Goal: Task Accomplishment & Management: Complete application form

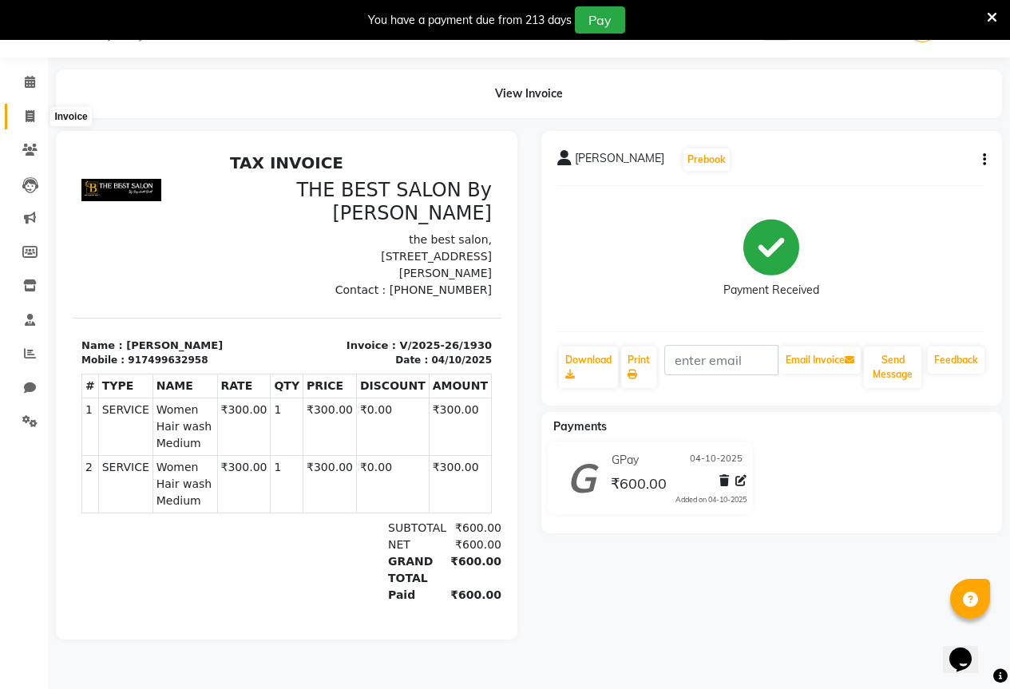
click at [23, 121] on span at bounding box center [30, 117] width 28 height 18
select select "service"
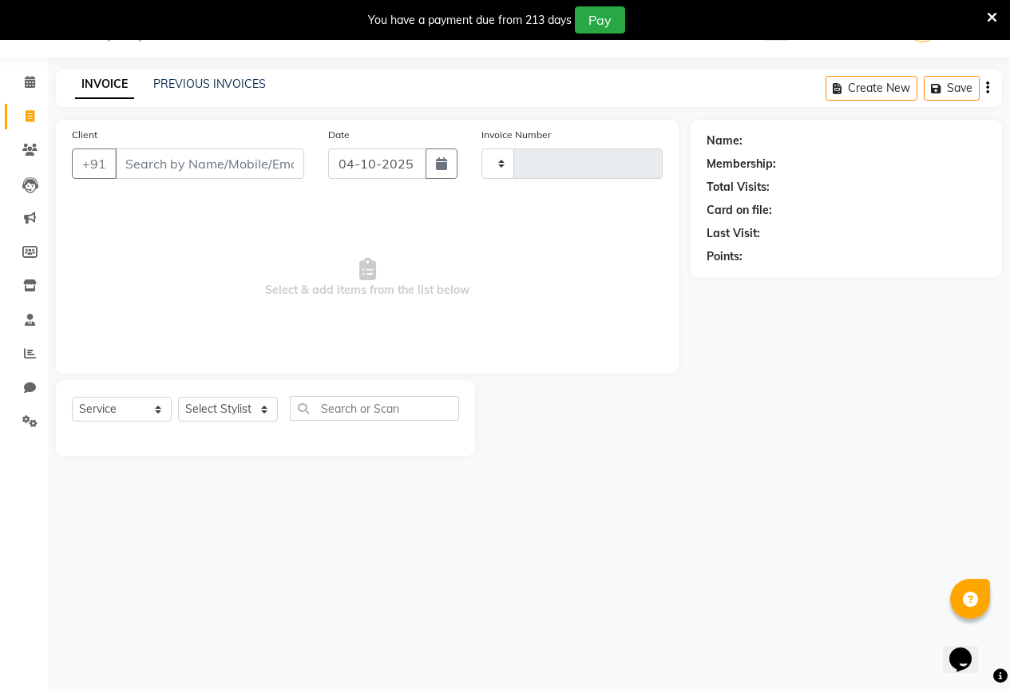
type input "1931"
select select "7209"
click at [162, 152] on input "Client" at bounding box center [209, 163] width 189 height 30
type input "9451222284"
click at [239, 166] on span "Add Client" at bounding box center [262, 164] width 63 height 16
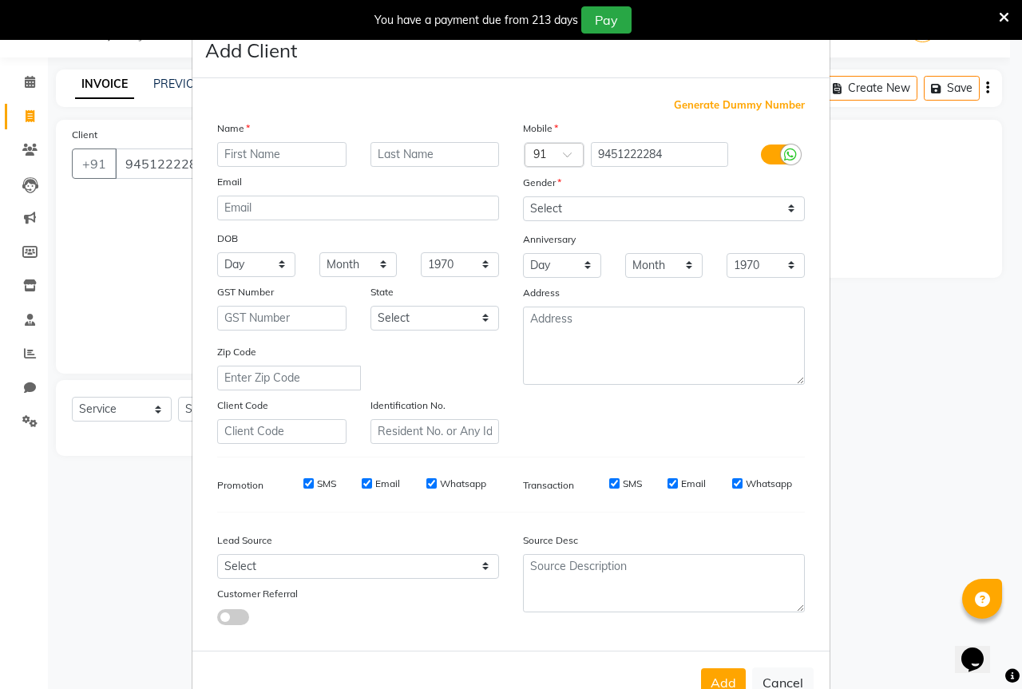
click at [246, 154] on input "text" at bounding box center [281, 154] width 129 height 25
type input "[PERSON_NAME]"
click at [562, 196] on select "Select [DEMOGRAPHIC_DATA] [DEMOGRAPHIC_DATA] Other Prefer Not To Say" at bounding box center [664, 208] width 282 height 25
select select "[DEMOGRAPHIC_DATA]"
click at [523, 196] on select "Select [DEMOGRAPHIC_DATA] [DEMOGRAPHIC_DATA] Other Prefer Not To Say" at bounding box center [664, 208] width 282 height 25
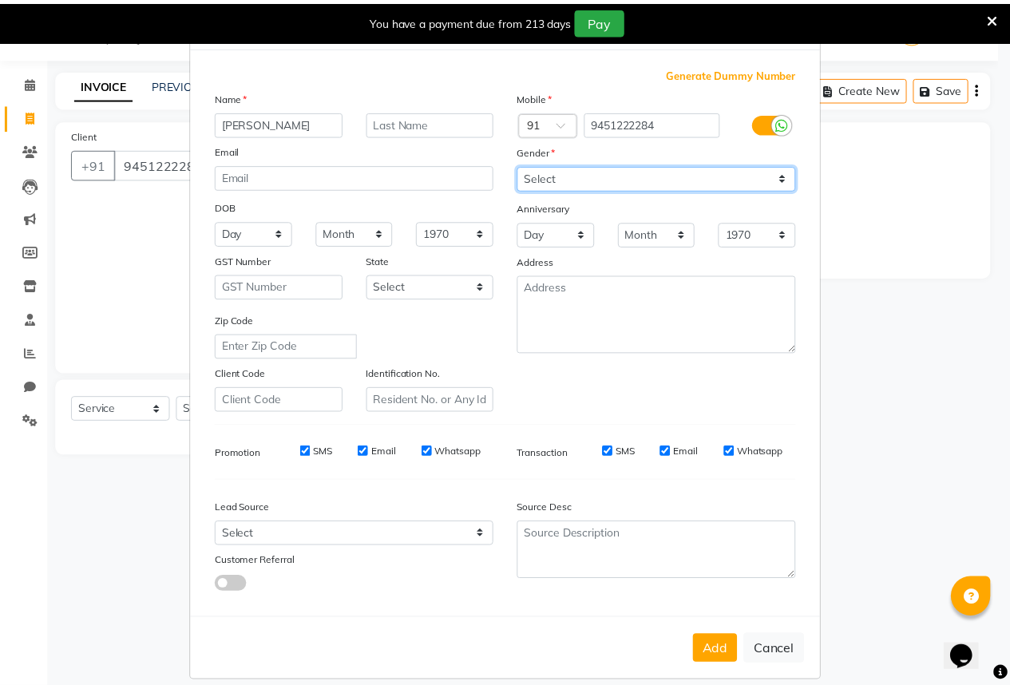
scroll to position [48, 0]
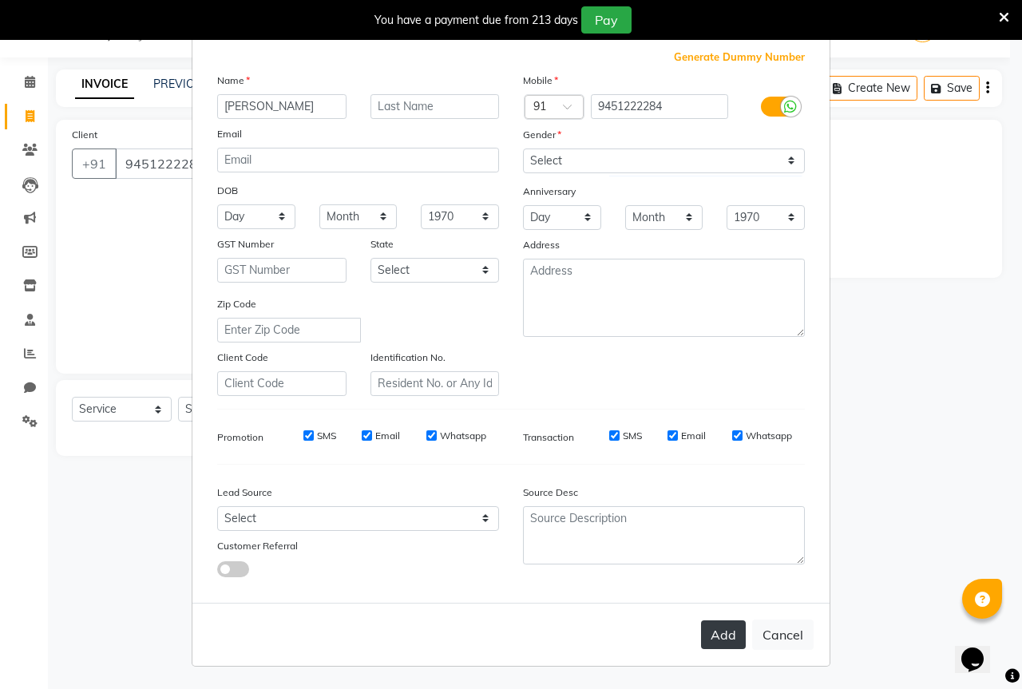
click at [723, 648] on button "Add" at bounding box center [723, 634] width 45 height 29
select select
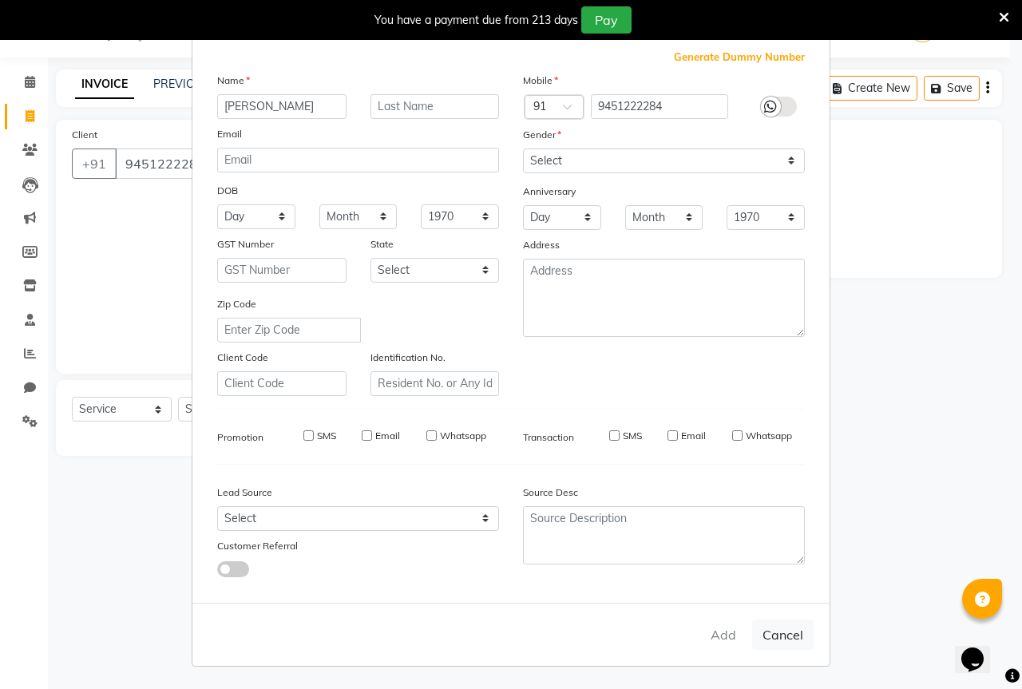
select select
checkbox input "false"
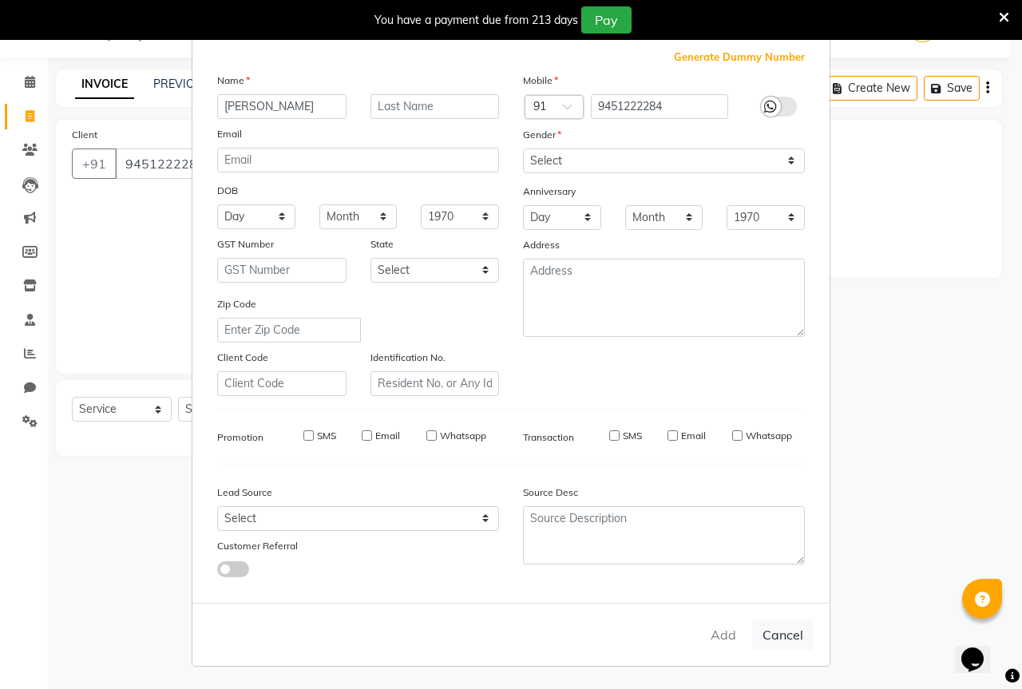
checkbox input "false"
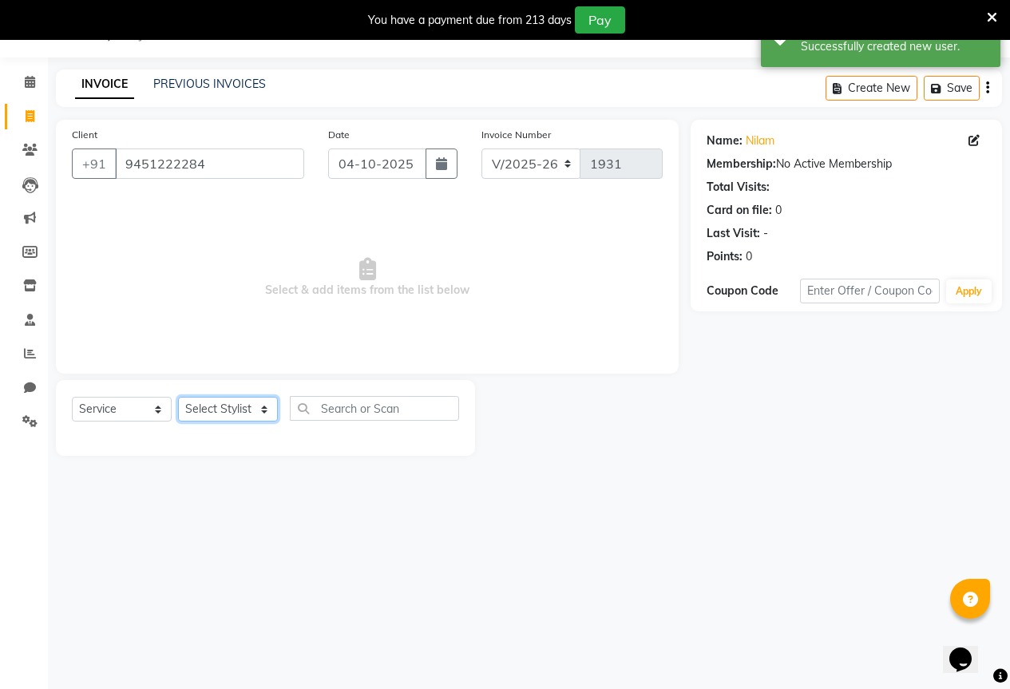
click at [257, 412] on select "Select Stylist AKASH KAJAL [PERSON_NAME] SIR [PERSON_NAME]" at bounding box center [228, 409] width 100 height 25
select select "61553"
click at [178, 397] on select "Select Stylist AKASH KAJAL [PERSON_NAME] SIR [PERSON_NAME]" at bounding box center [228, 409] width 100 height 25
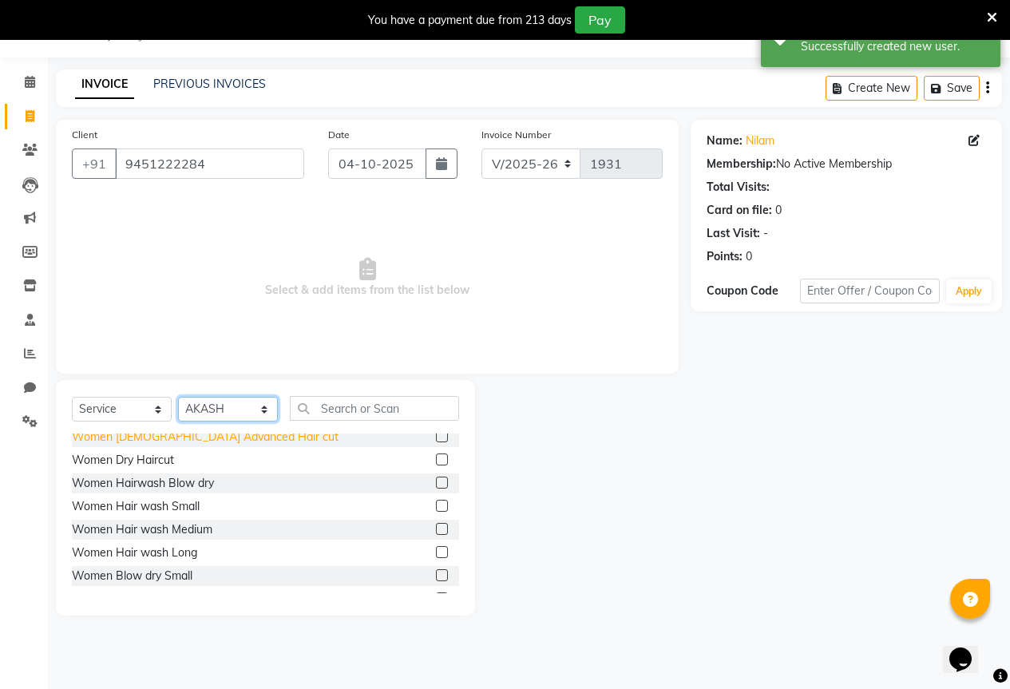
scroll to position [80, 0]
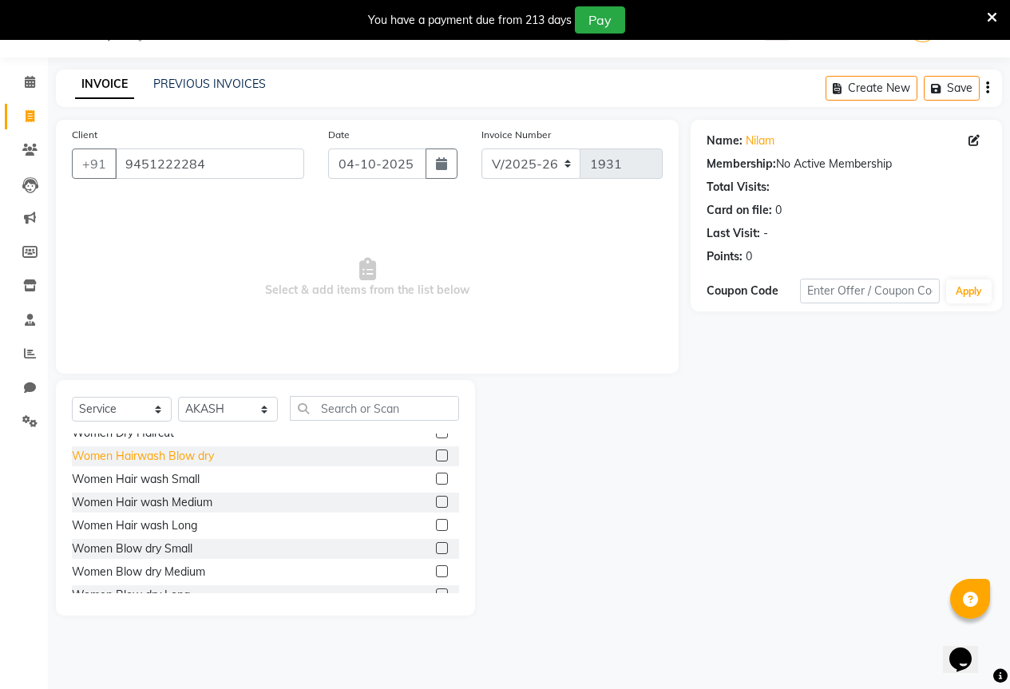
click at [140, 454] on div "Women Hairwash Blow dry" at bounding box center [143, 456] width 142 height 17
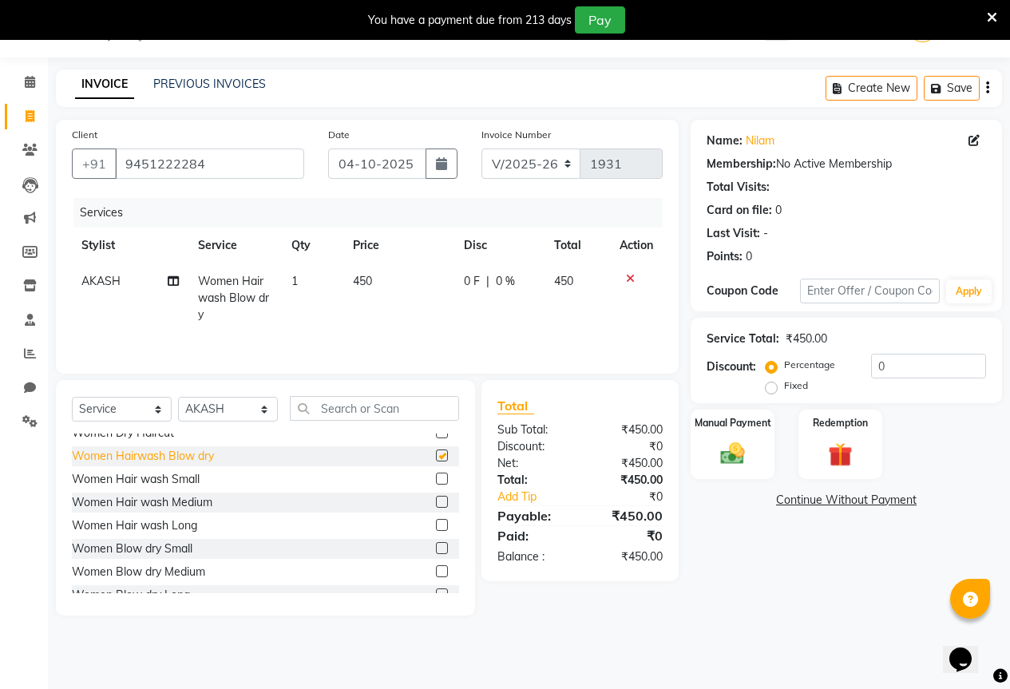
checkbox input "false"
click at [390, 267] on td "450" at bounding box center [398, 297] width 111 height 69
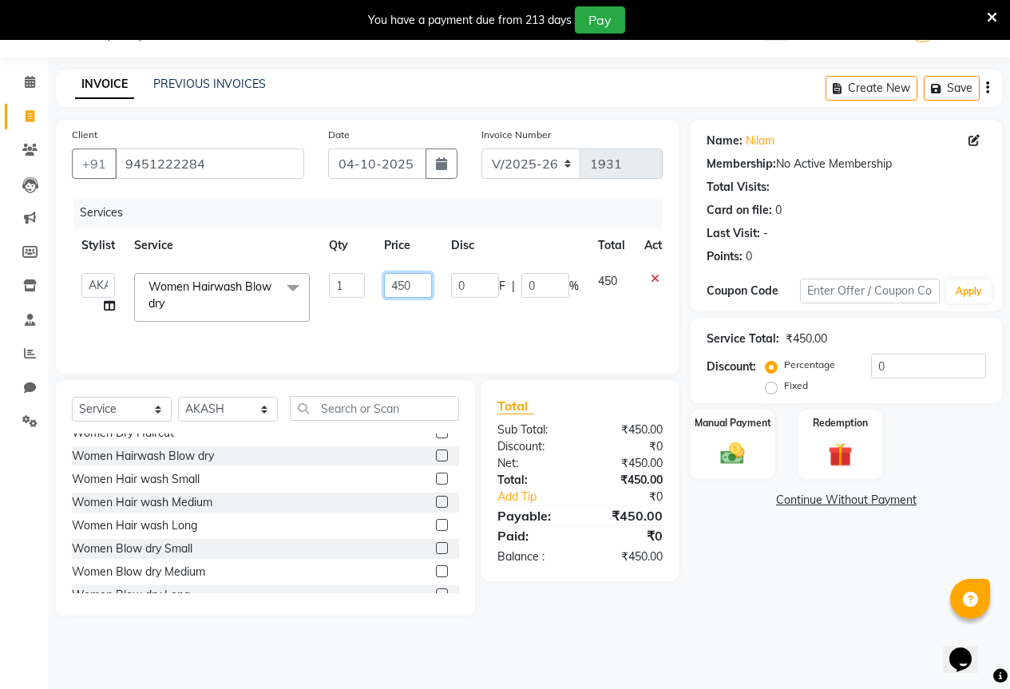
click at [420, 282] on input "450" at bounding box center [408, 285] width 48 height 25
type input "4"
type input "300"
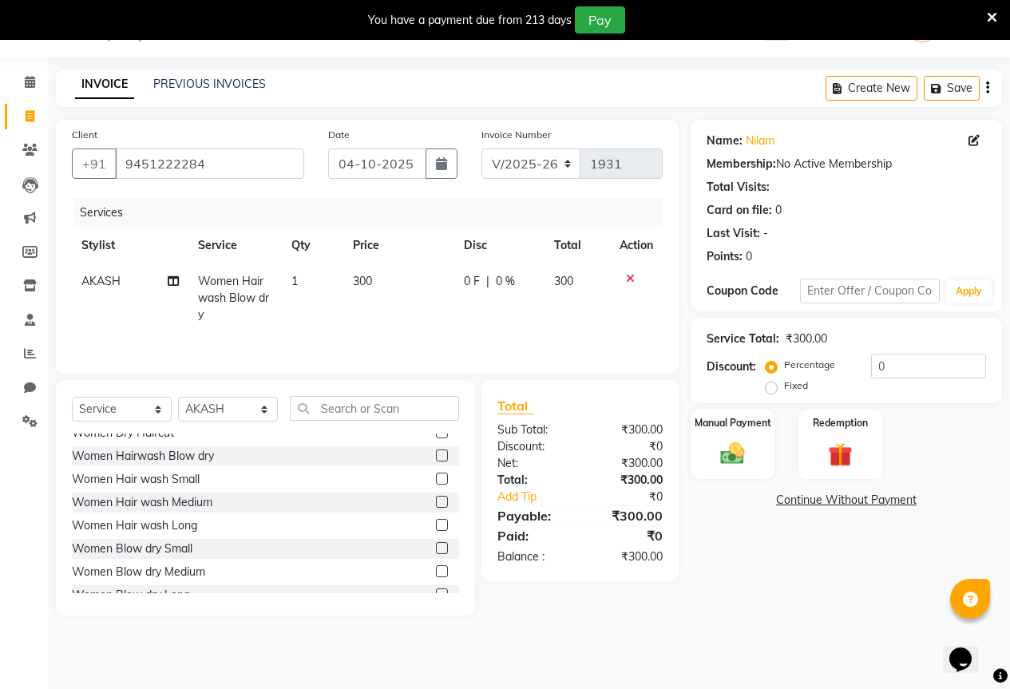
click at [535, 235] on th "Disc" at bounding box center [499, 245] width 90 height 36
click at [748, 448] on img at bounding box center [732, 453] width 41 height 29
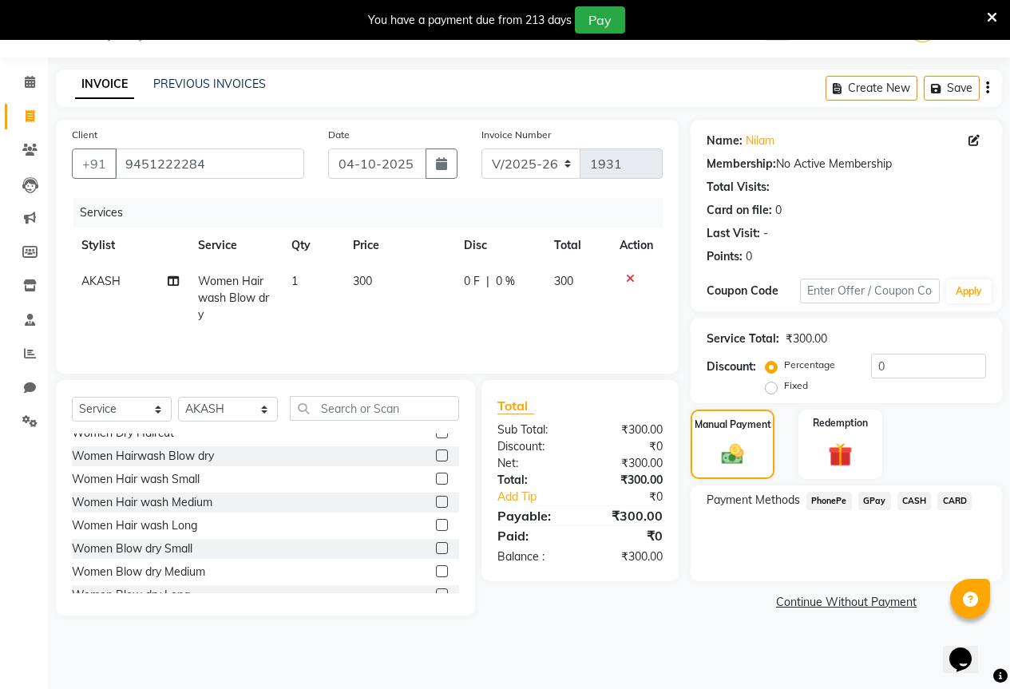
click at [915, 503] on span "CASH" at bounding box center [914, 501] width 34 height 18
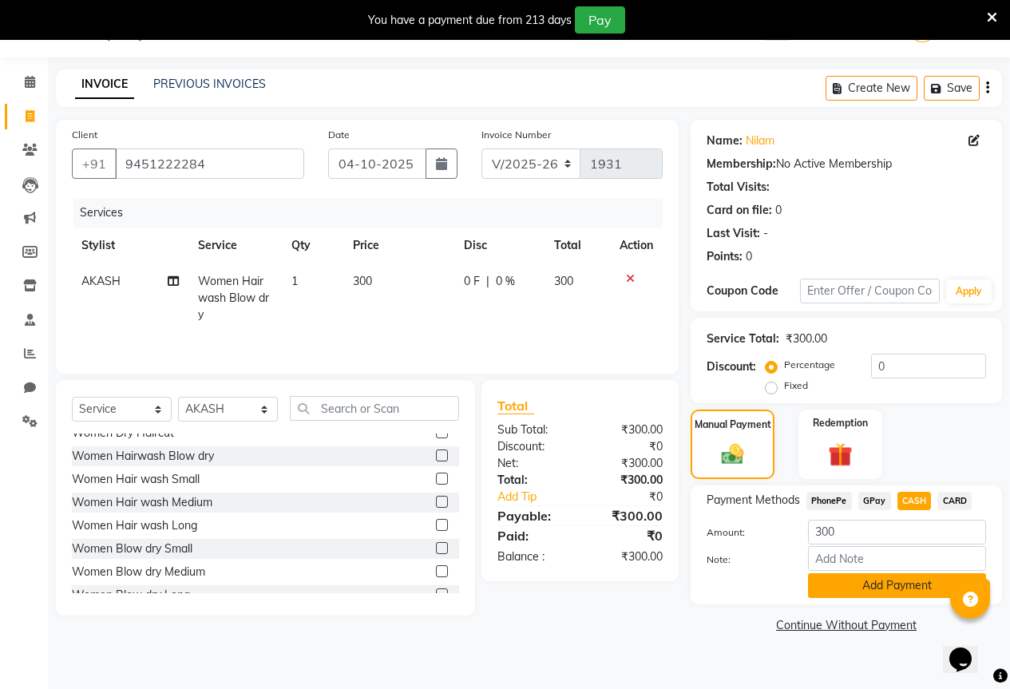
drag, startPoint x: 895, startPoint y: 593, endPoint x: 894, endPoint y: 583, distance: 9.7
click at [895, 591] on button "Add Payment" at bounding box center [897, 585] width 178 height 25
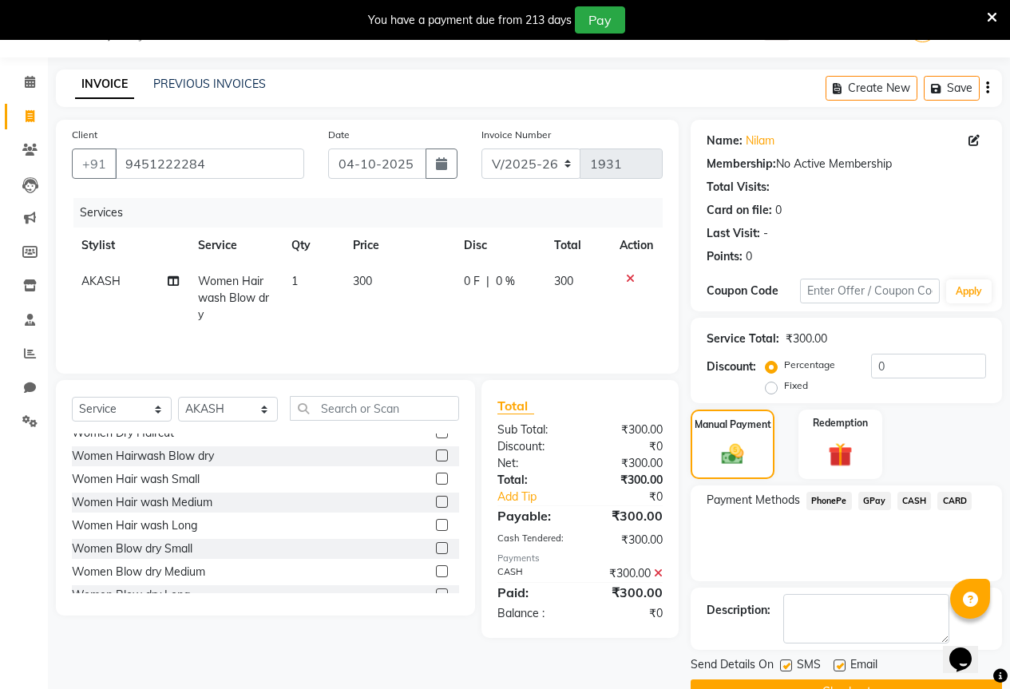
scroll to position [79, 0]
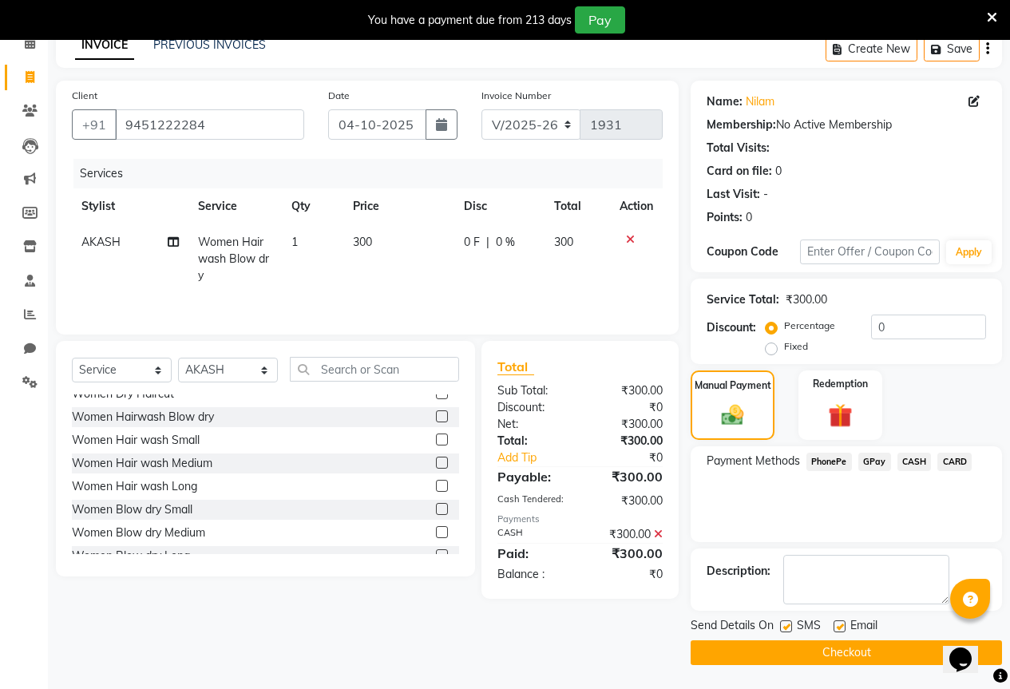
click at [835, 654] on button "Checkout" at bounding box center [845, 652] width 311 height 25
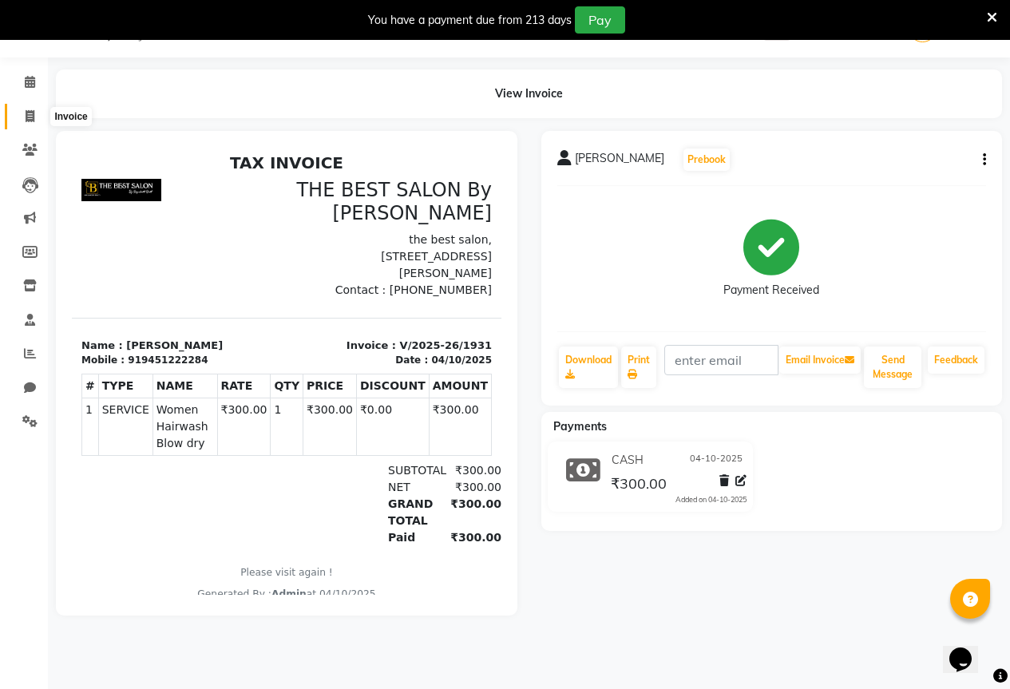
click at [23, 117] on span at bounding box center [30, 117] width 28 height 18
select select "7209"
select select "service"
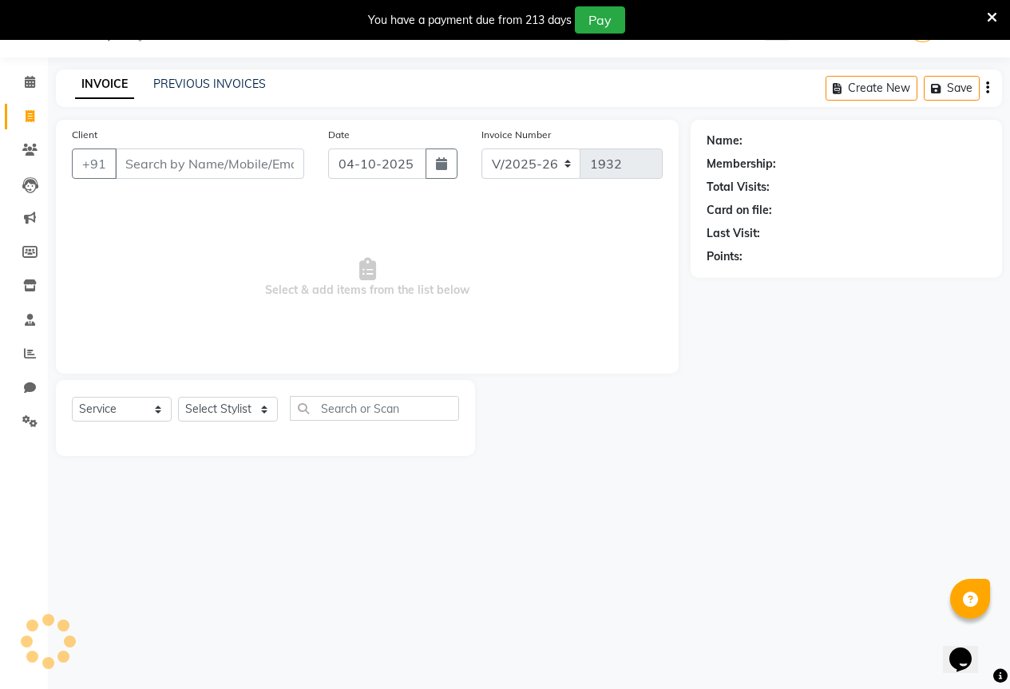
click at [128, 162] on input "Client" at bounding box center [209, 163] width 189 height 30
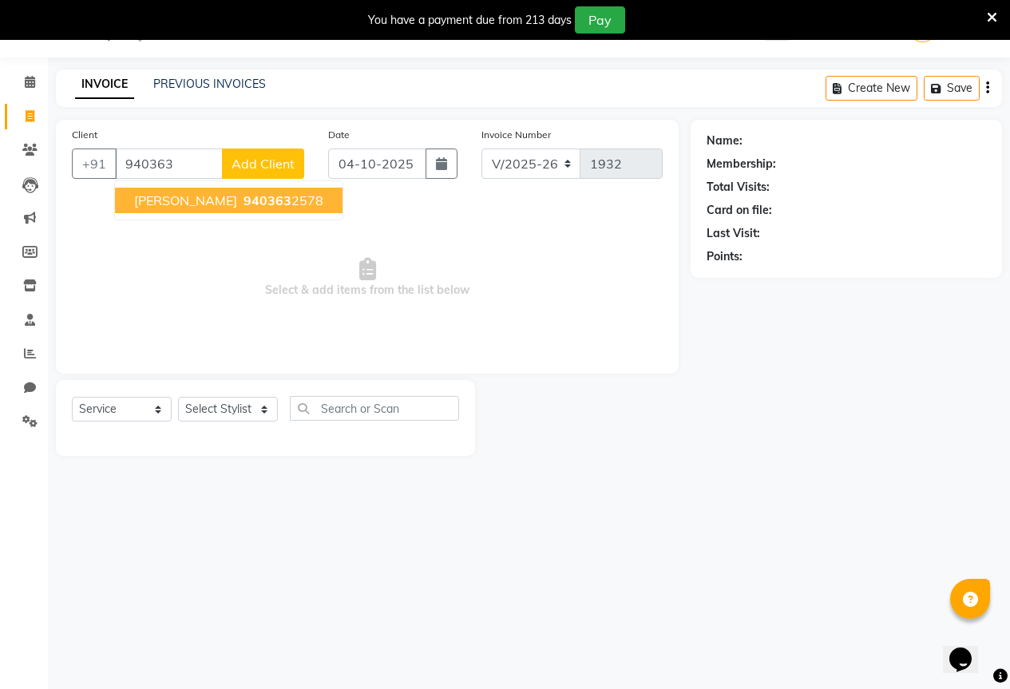
click at [243, 200] on span "940363" at bounding box center [267, 200] width 48 height 16
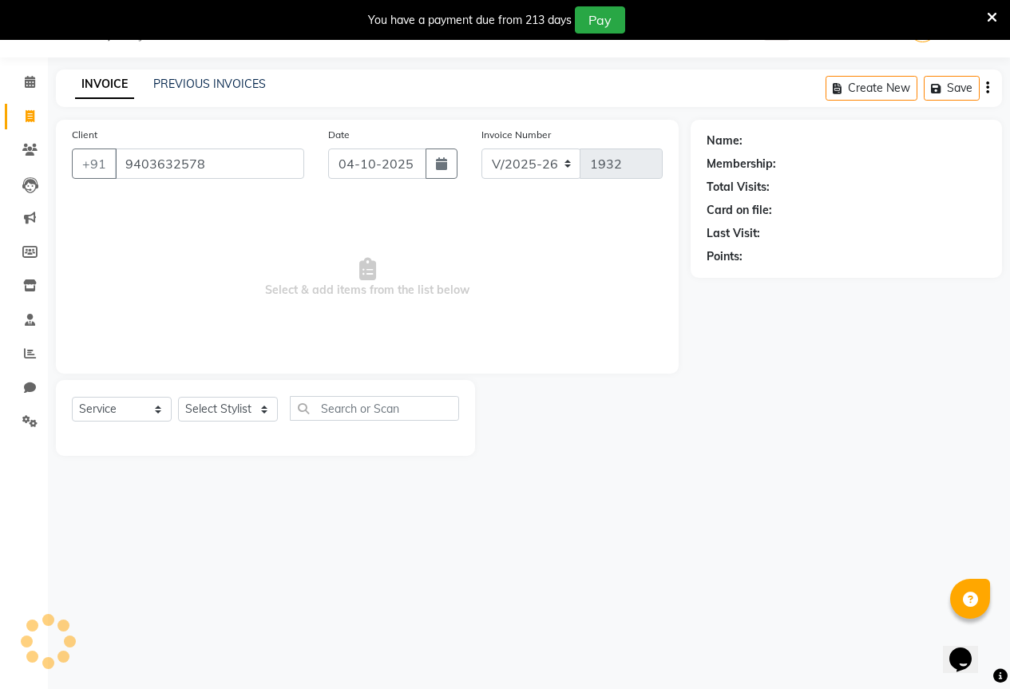
type input "9403632578"
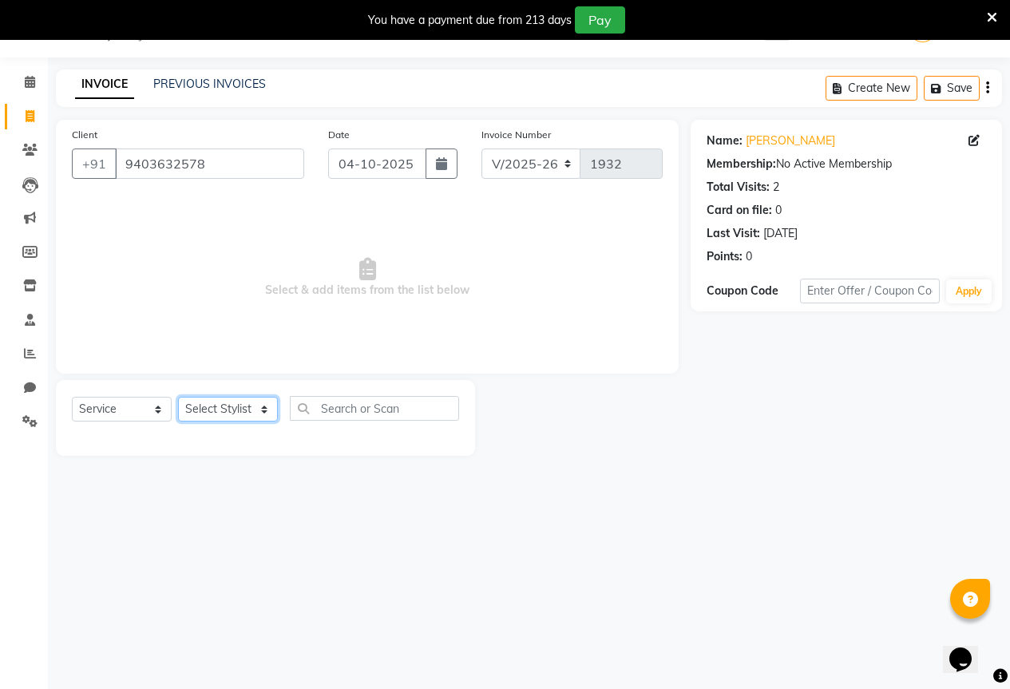
click at [184, 406] on select "Select Stylist AKASH KAJAL [PERSON_NAME] SIR [PERSON_NAME]" at bounding box center [228, 409] width 100 height 25
select select "61550"
click at [178, 397] on select "Select Stylist AKASH KAJAL [PERSON_NAME] SIR [PERSON_NAME]" at bounding box center [228, 409] width 100 height 25
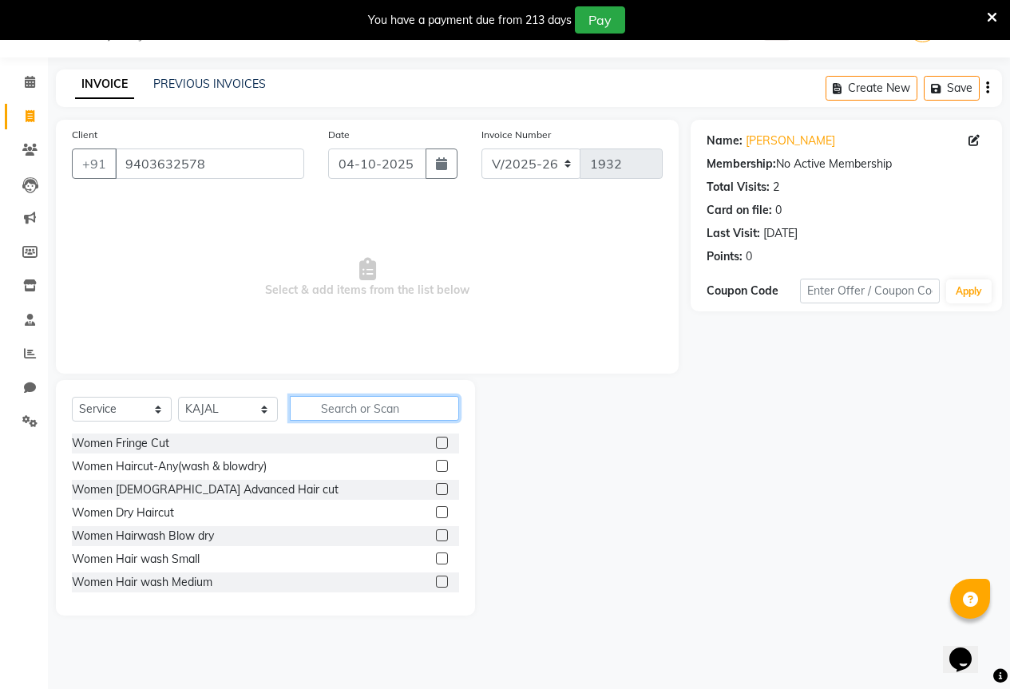
click at [312, 409] on input "text" at bounding box center [374, 408] width 169 height 25
type input "f"
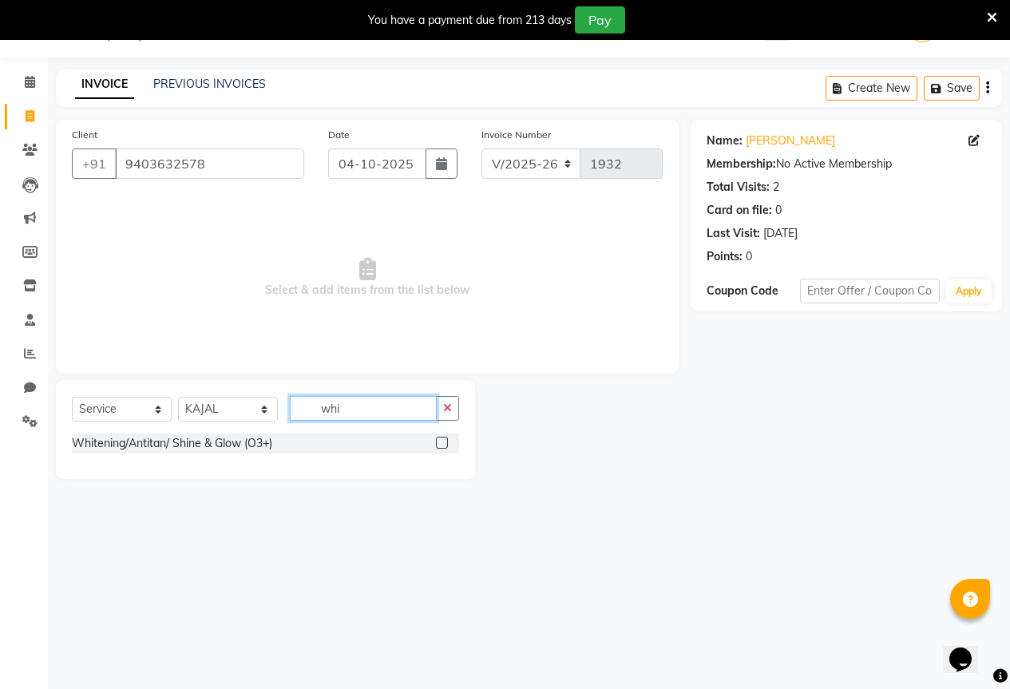
type input "whi"
click at [441, 437] on label at bounding box center [442, 443] width 12 height 12
click at [441, 438] on input "checkbox" at bounding box center [441, 443] width 10 height 10
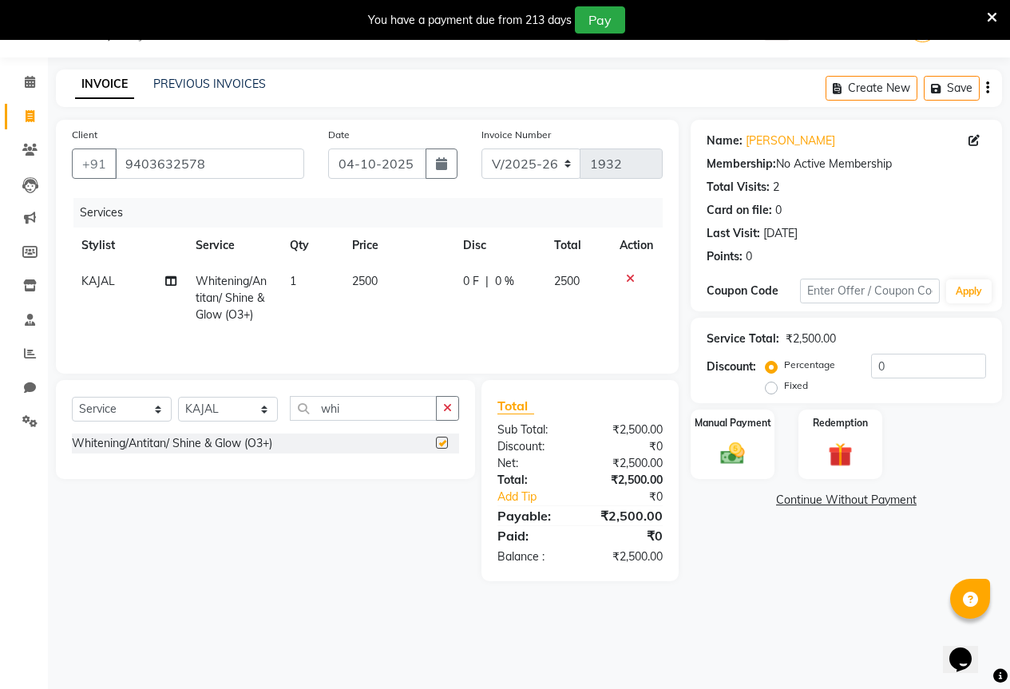
checkbox input "false"
click at [444, 417] on button "button" at bounding box center [447, 408] width 23 height 25
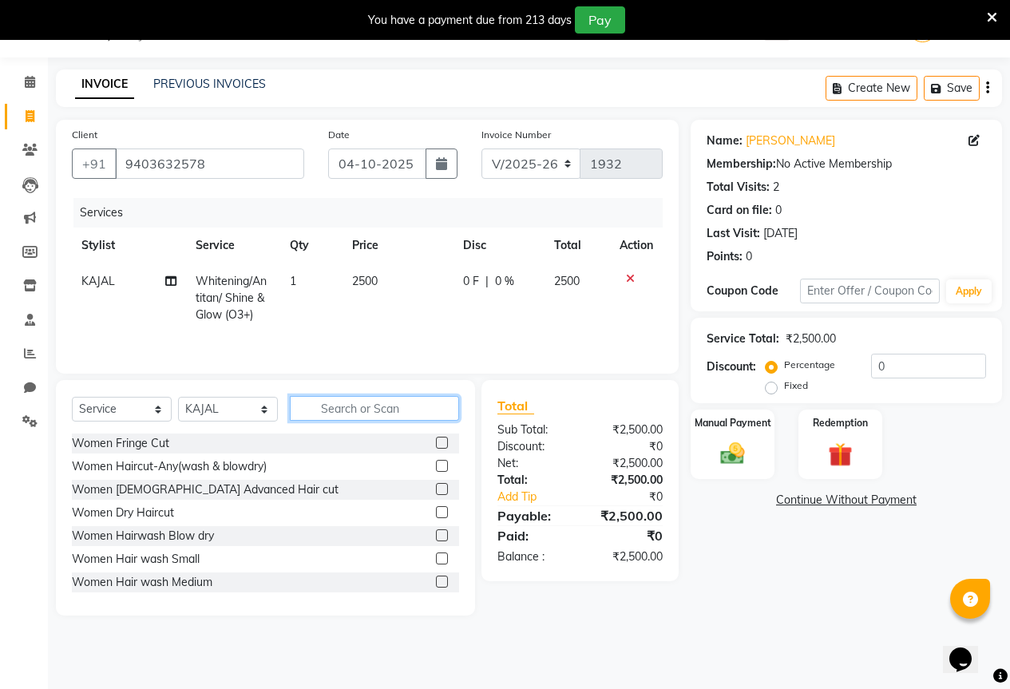
click at [341, 410] on input "text" at bounding box center [374, 408] width 169 height 25
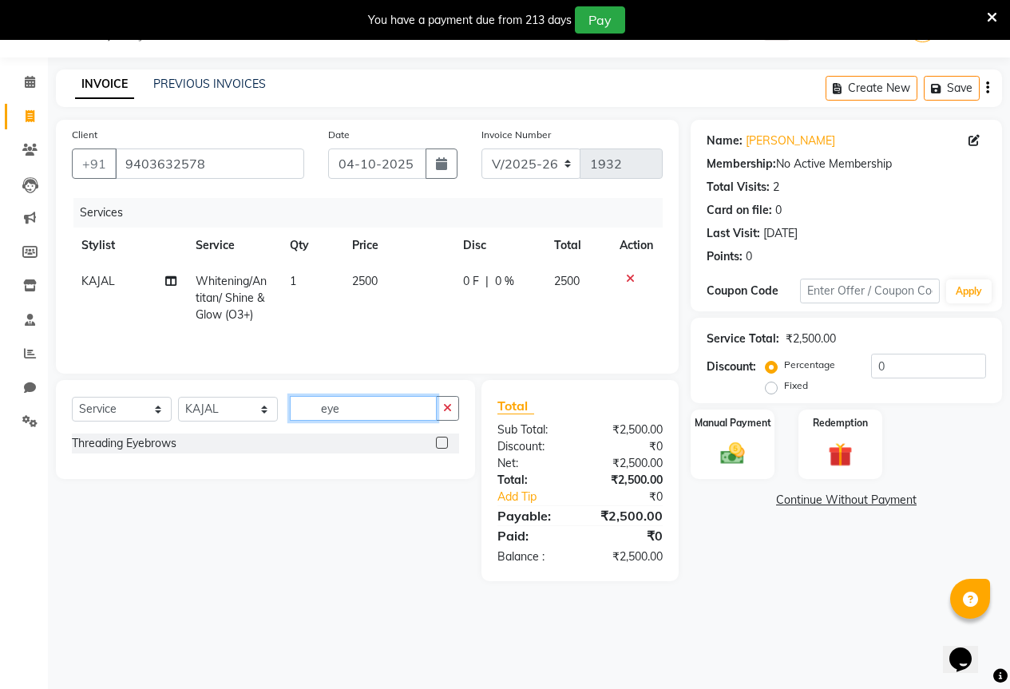
type input "eye"
click at [438, 449] on div at bounding box center [441, 445] width 10 height 17
click at [445, 429] on div "Select Service Product Membership Package Voucher Prepaid Gift Card Select Styl…" at bounding box center [265, 415] width 387 height 38
click at [441, 438] on label at bounding box center [442, 443] width 12 height 12
click at [441, 438] on input "checkbox" at bounding box center [441, 443] width 10 height 10
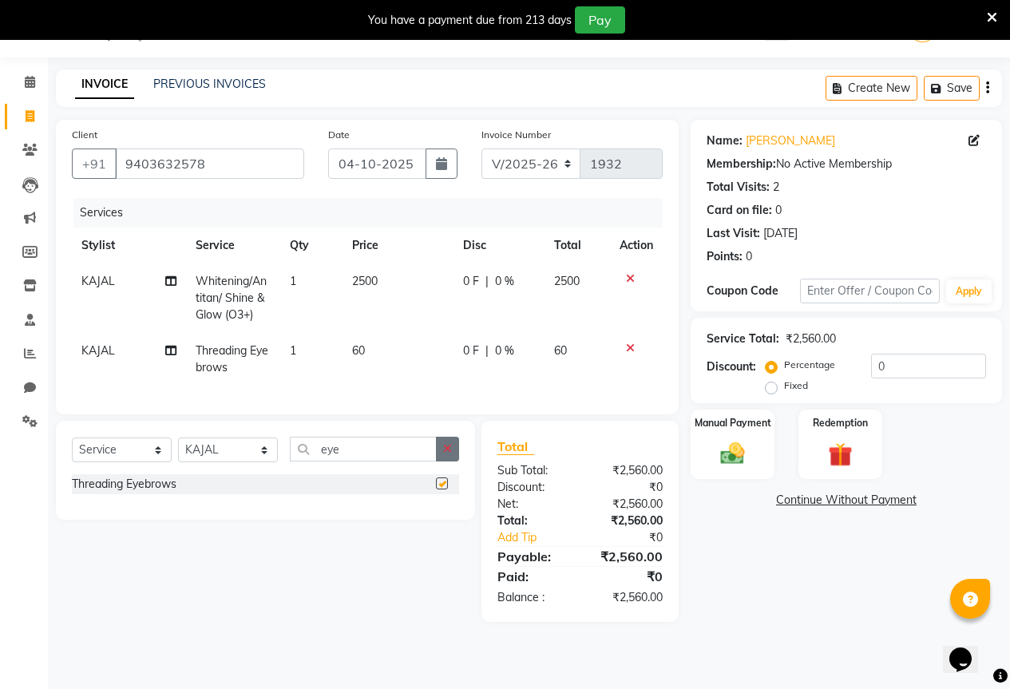
checkbox input "false"
click at [450, 452] on button "button" at bounding box center [447, 449] width 23 height 25
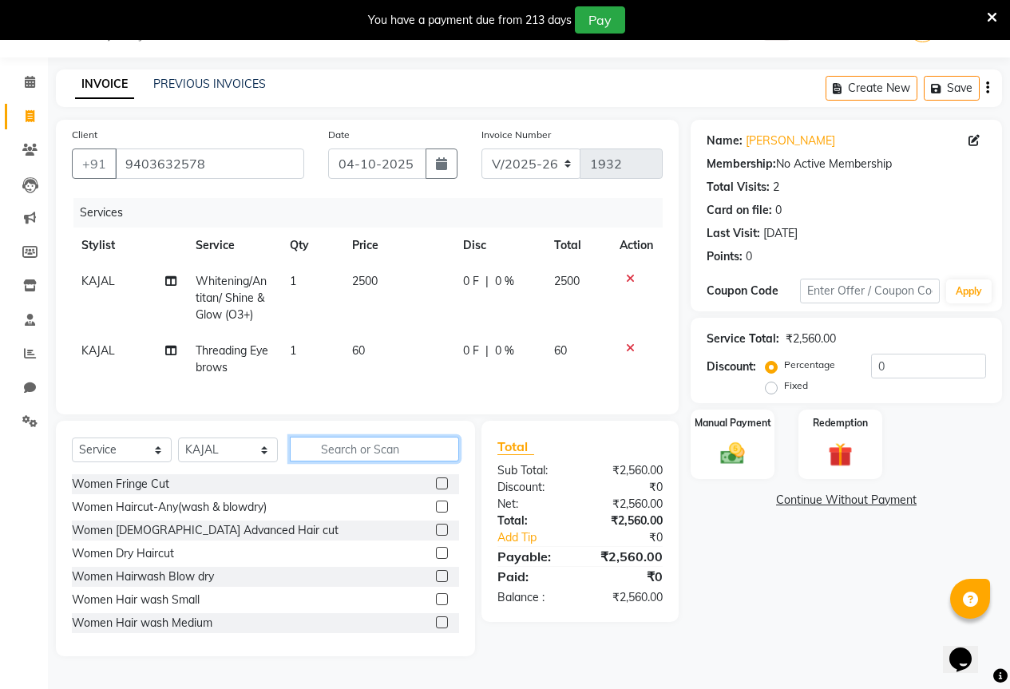
click at [396, 459] on input "text" at bounding box center [374, 449] width 169 height 25
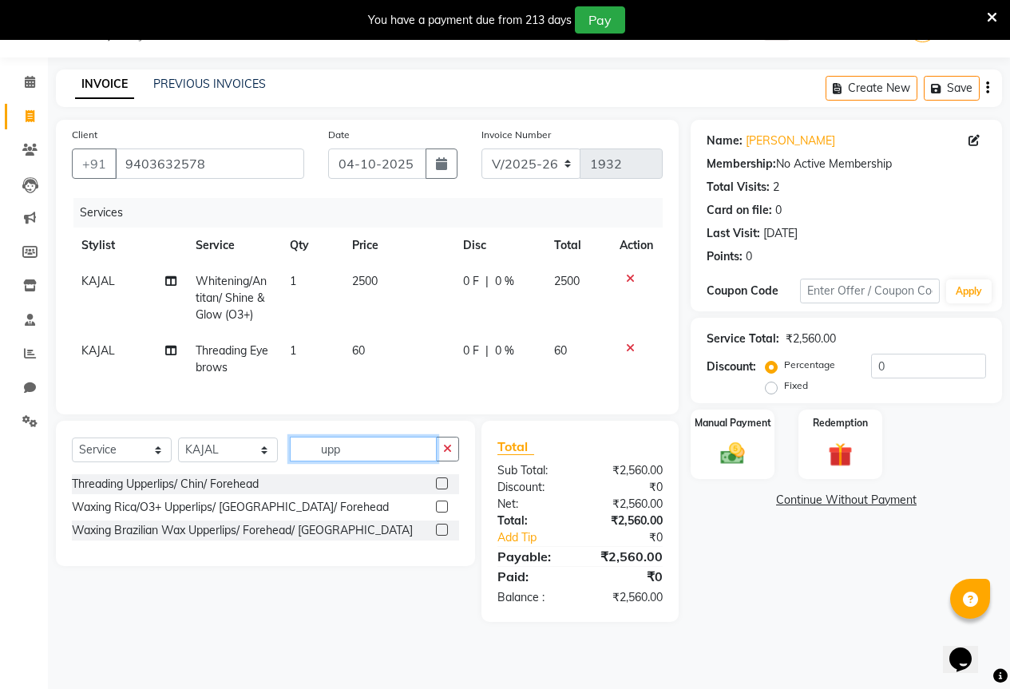
type input "upp"
click at [439, 489] on label at bounding box center [442, 483] width 12 height 12
click at [439, 489] on input "checkbox" at bounding box center [441, 484] width 10 height 10
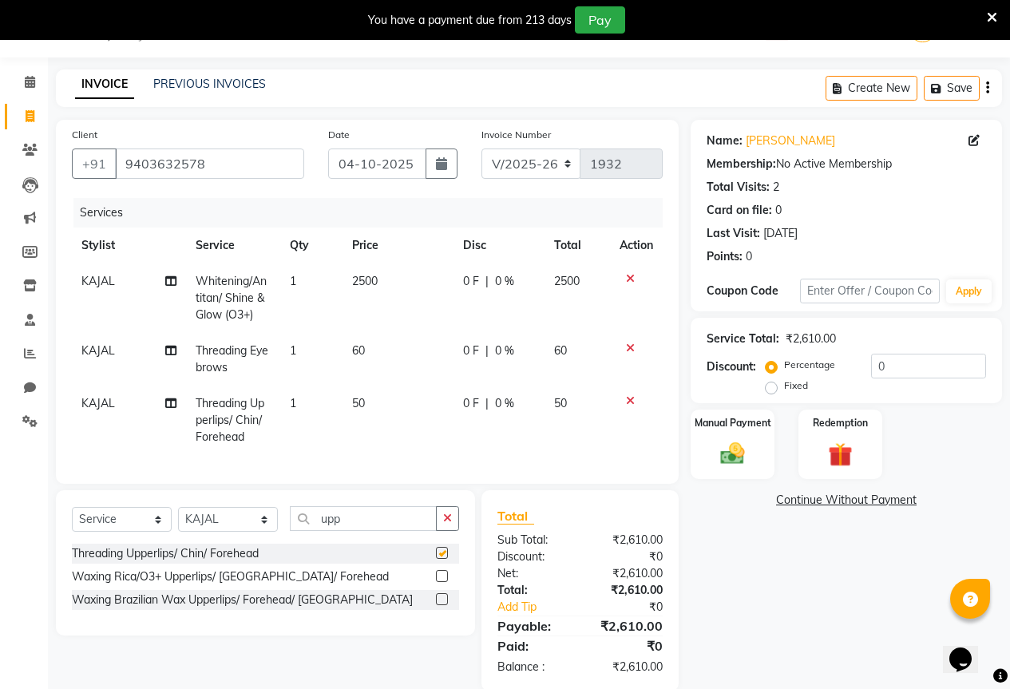
scroll to position [78, 0]
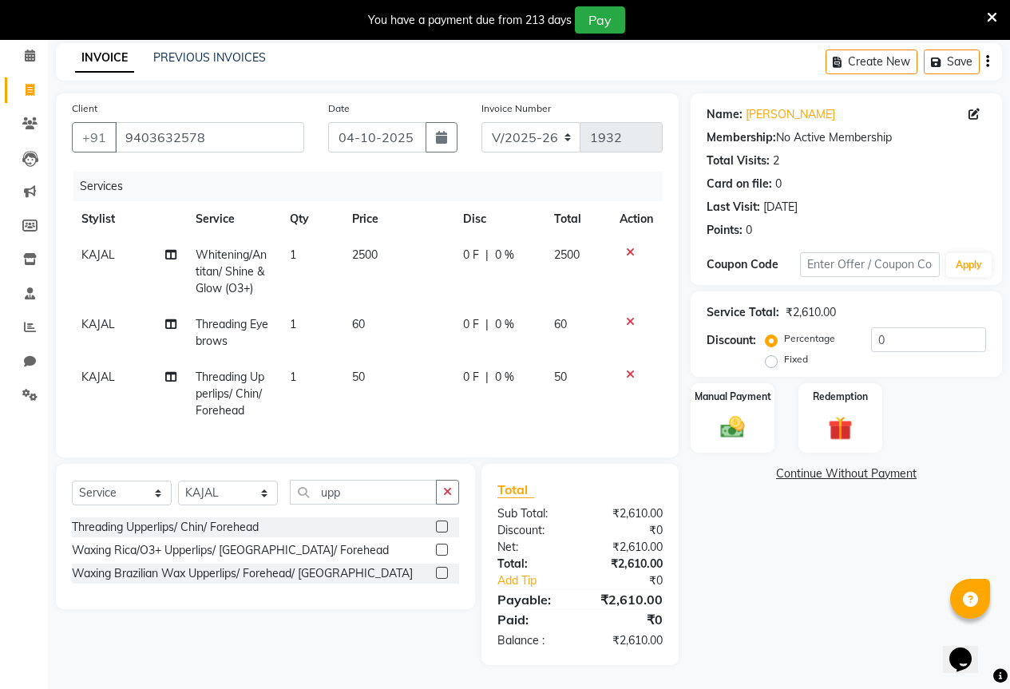
checkbox input "false"
click at [448, 493] on icon "button" at bounding box center [447, 491] width 9 height 11
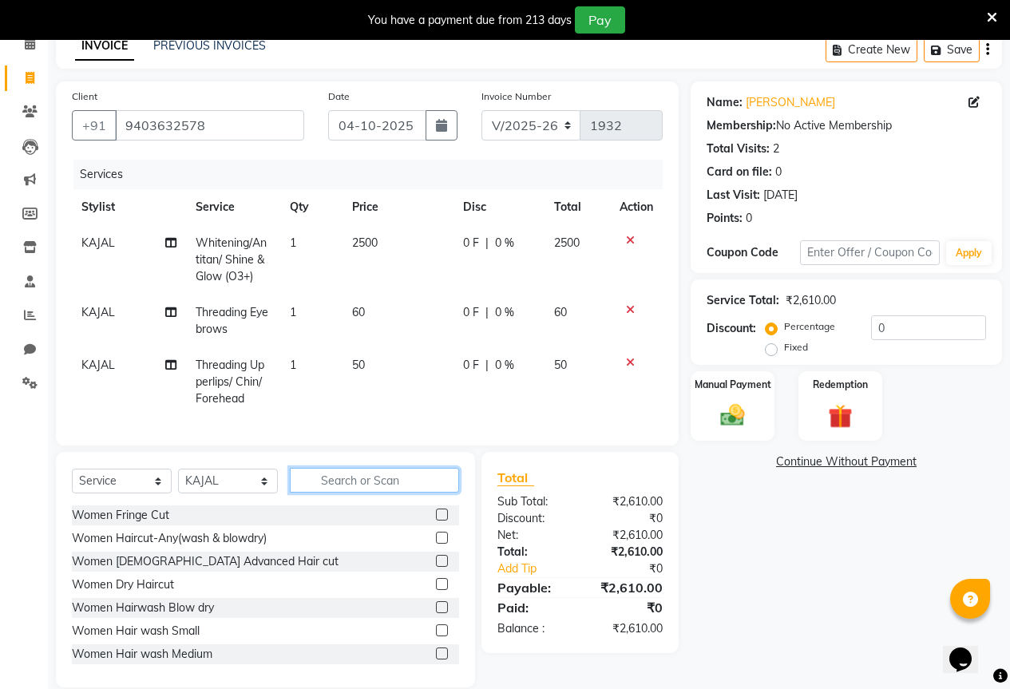
click at [407, 492] on input "text" at bounding box center [374, 480] width 169 height 25
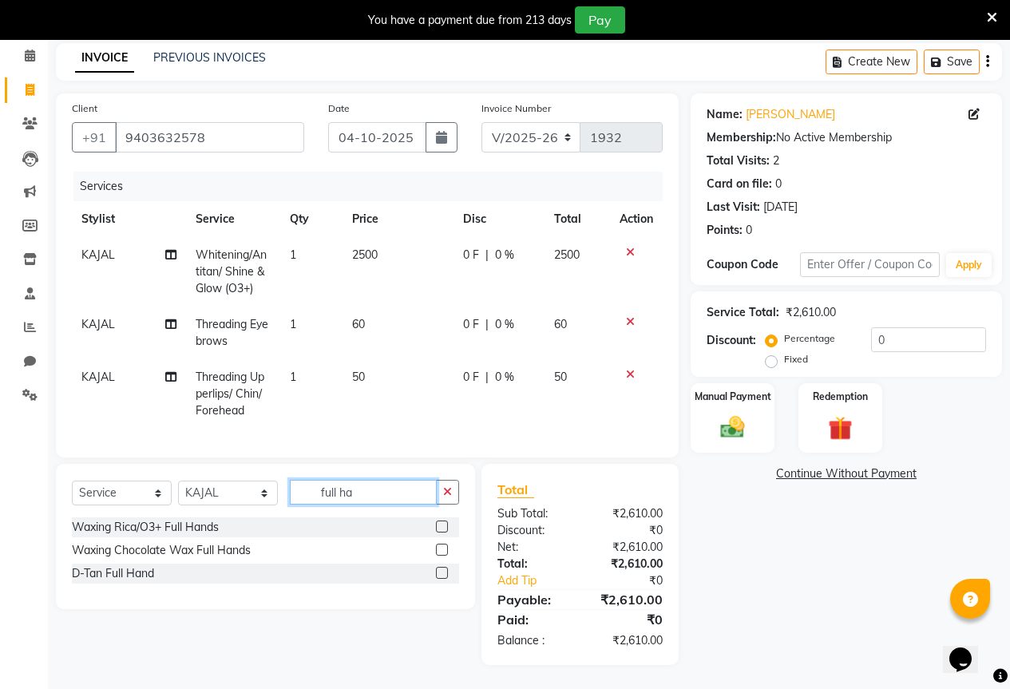
type input "full ha"
click at [445, 521] on label at bounding box center [442, 526] width 12 height 12
click at [445, 522] on input "checkbox" at bounding box center [441, 527] width 10 height 10
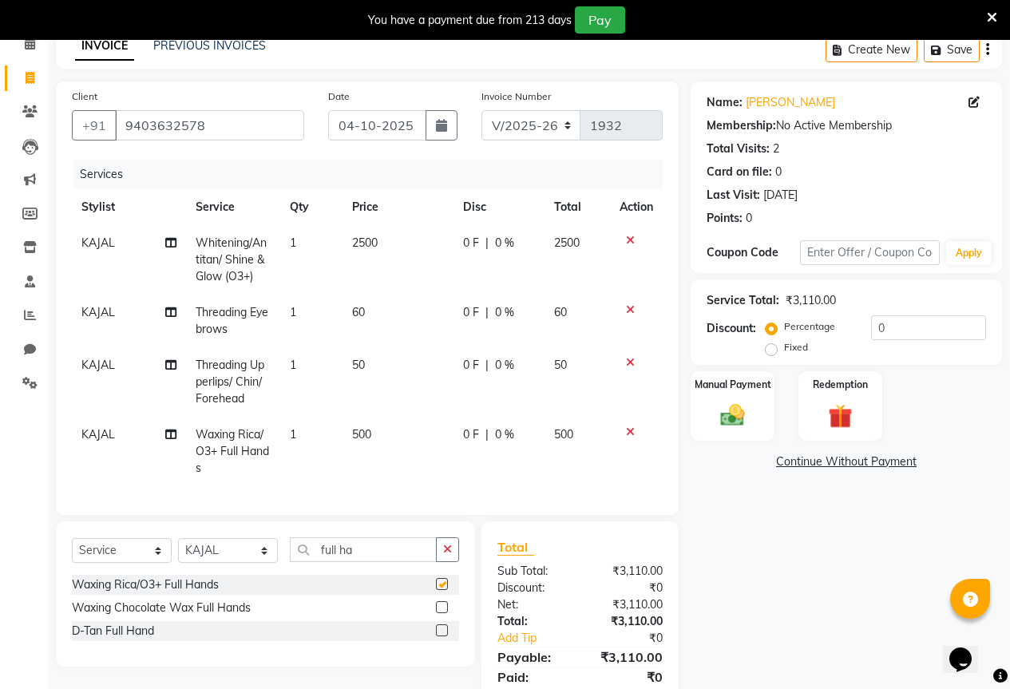
scroll to position [148, 0]
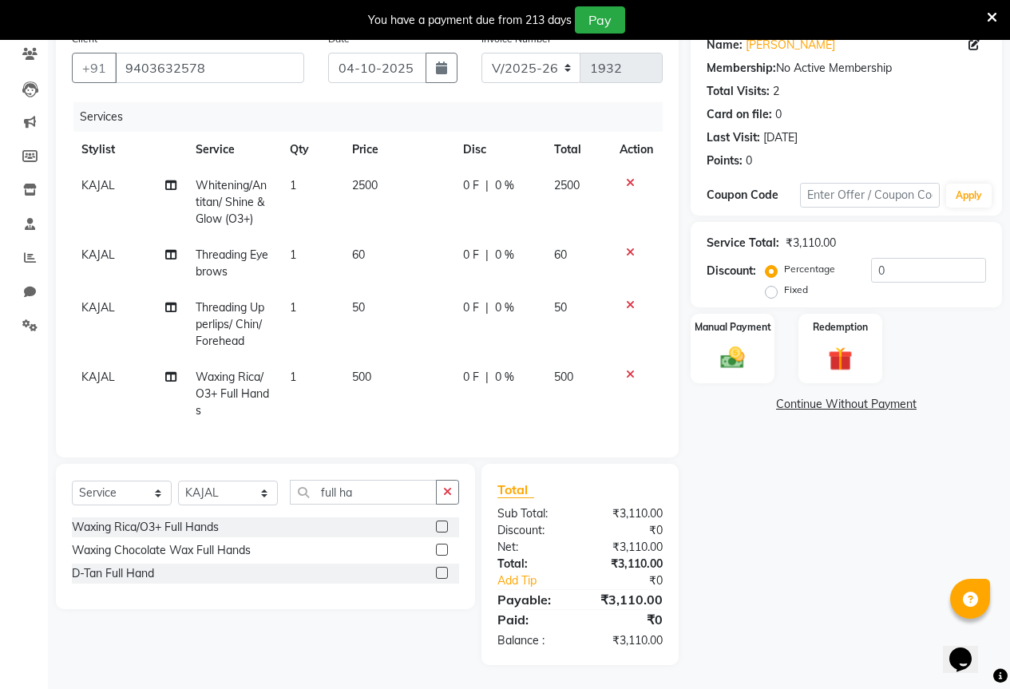
checkbox input "false"
click at [405, 248] on td "60" at bounding box center [397, 263] width 111 height 53
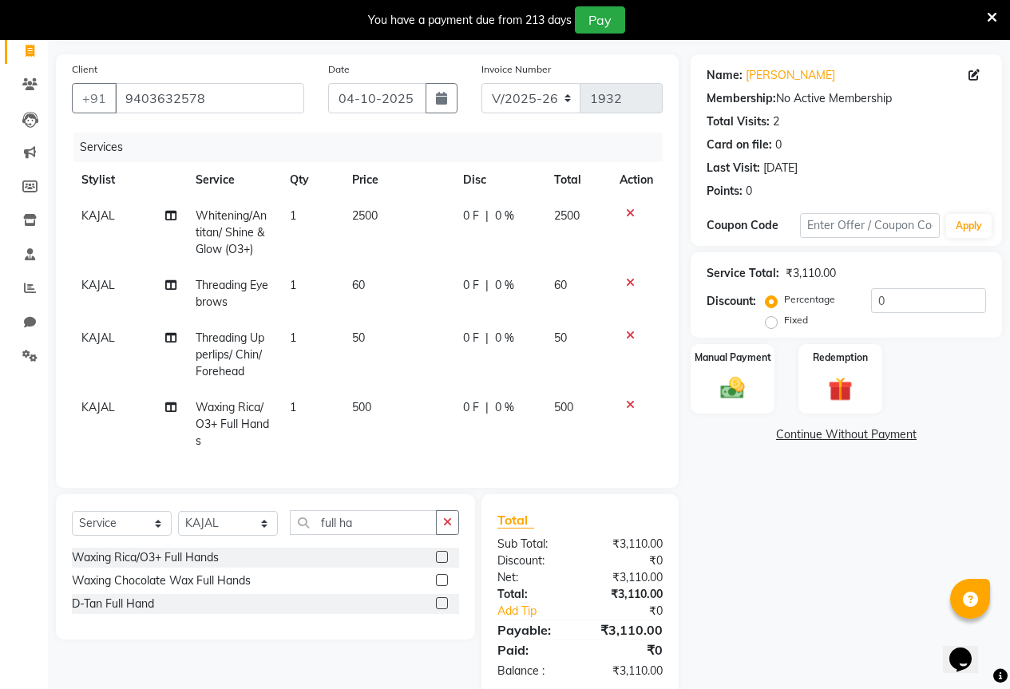
select select "61550"
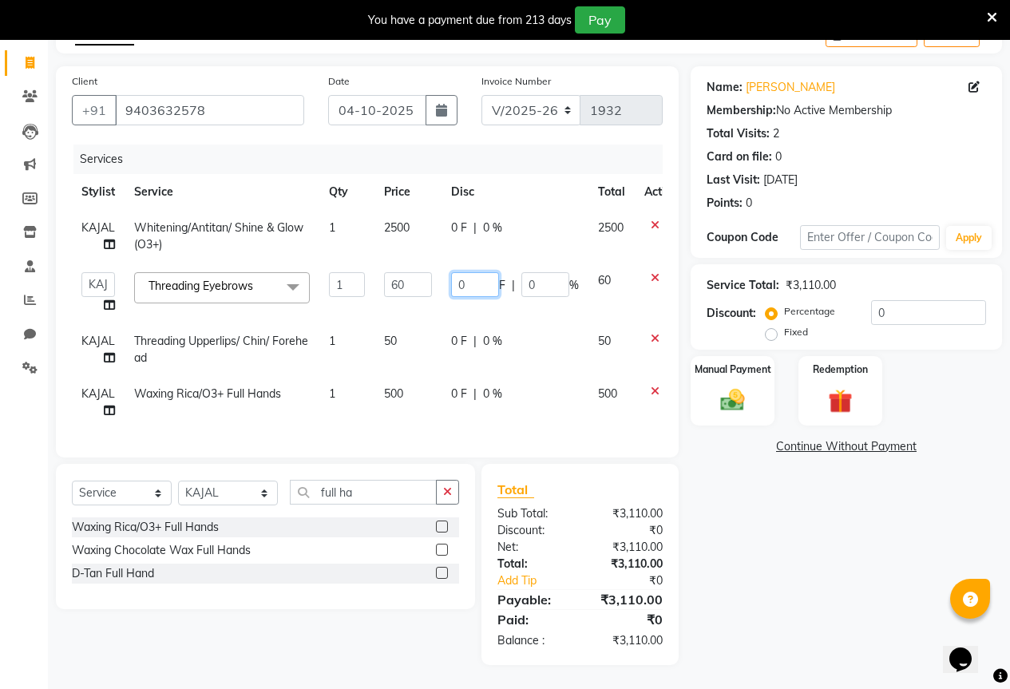
click at [469, 277] on input "0" at bounding box center [475, 284] width 48 height 25
type input "10"
click at [507, 291] on td "10 F | 0 %" at bounding box center [514, 293] width 147 height 61
select select "61550"
click at [781, 393] on div "Manual Payment Redemption" at bounding box center [845, 390] width 335 height 69
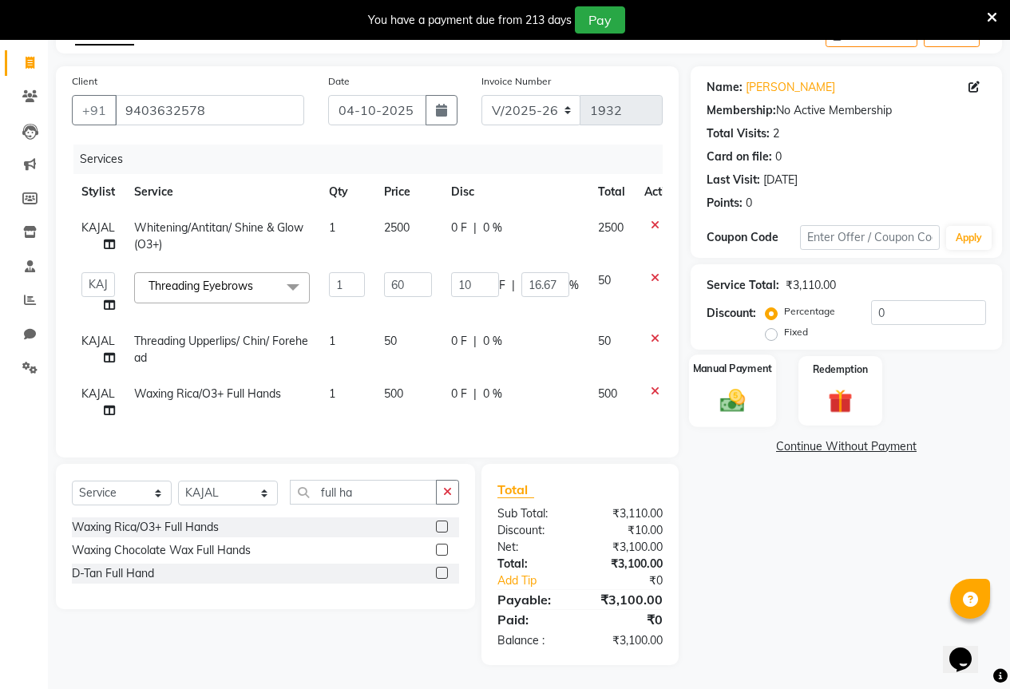
click at [769, 388] on div "Manual Payment" at bounding box center [732, 390] width 87 height 73
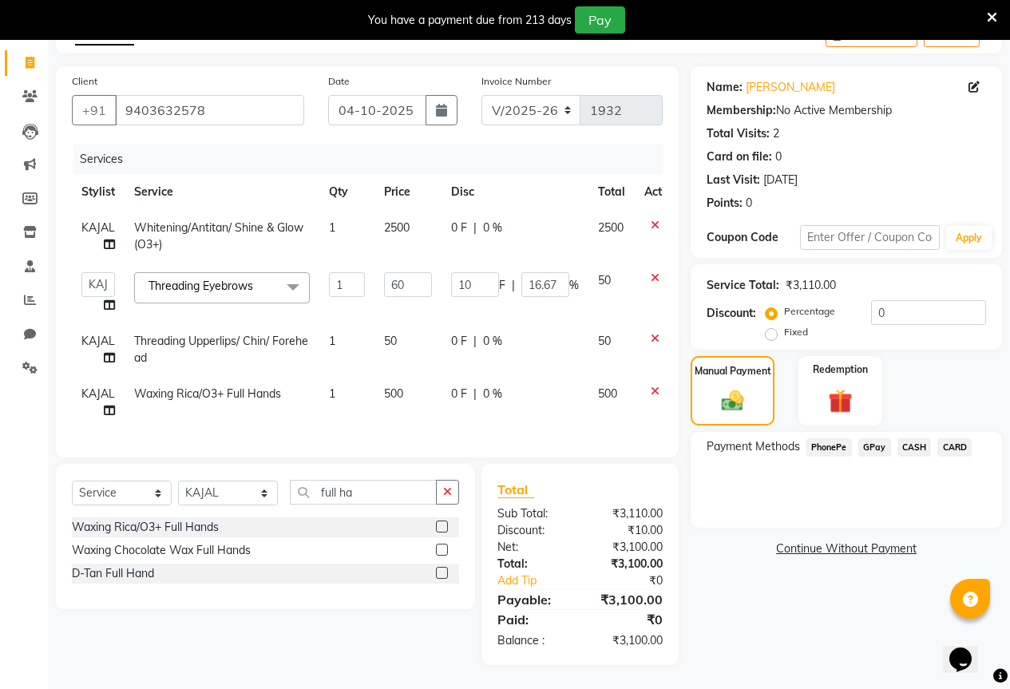
click at [868, 438] on span "GPay" at bounding box center [874, 447] width 33 height 18
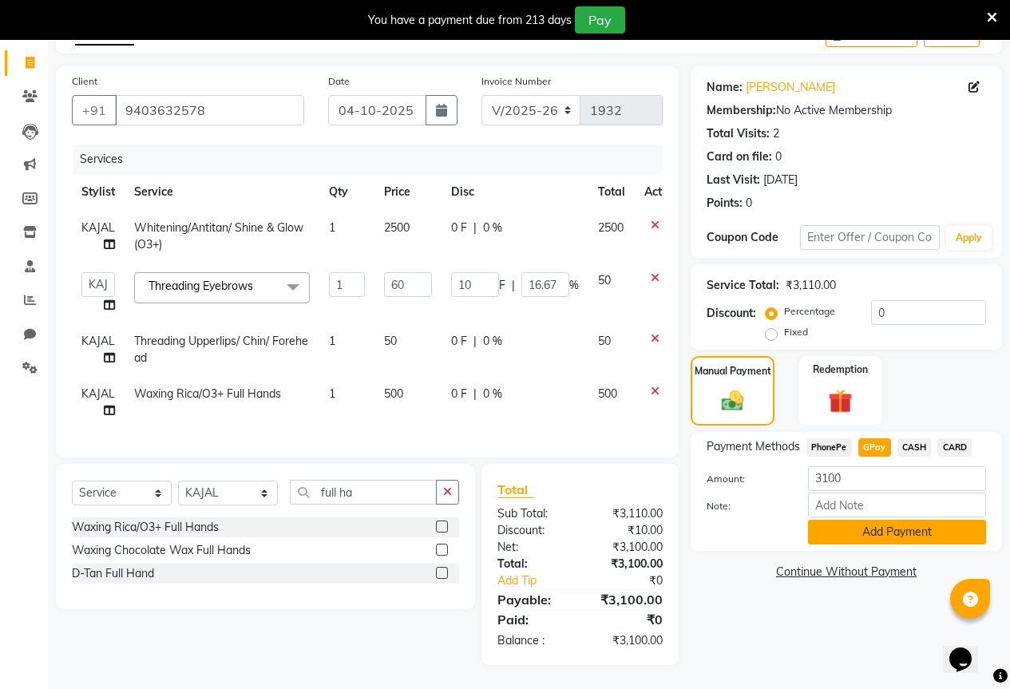
click at [905, 520] on button "Add Payment" at bounding box center [897, 532] width 178 height 25
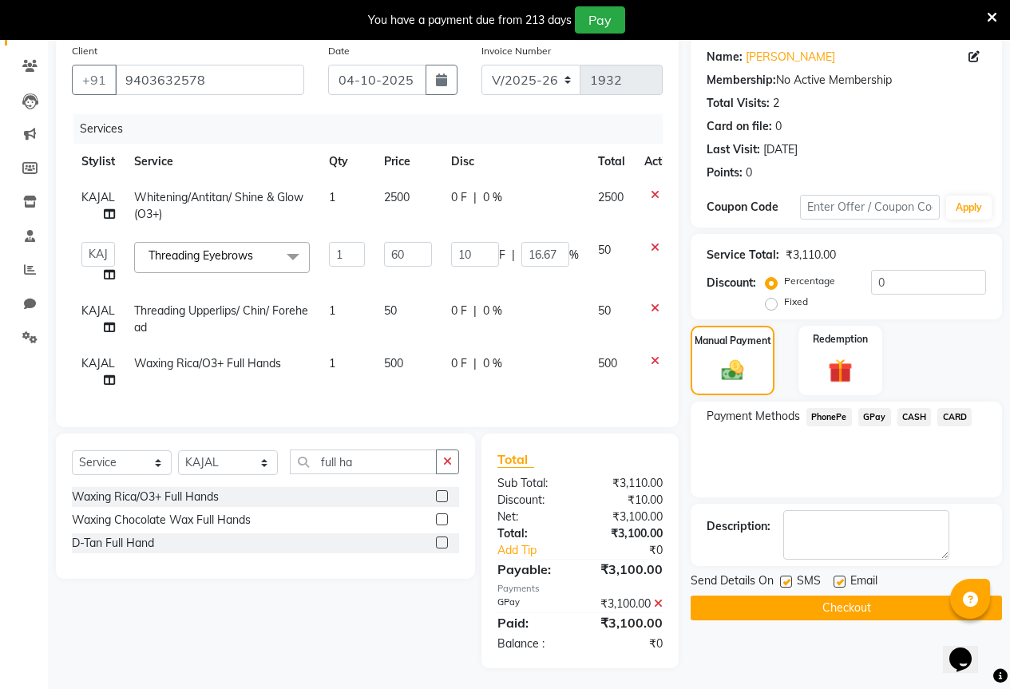
scroll to position [139, 0]
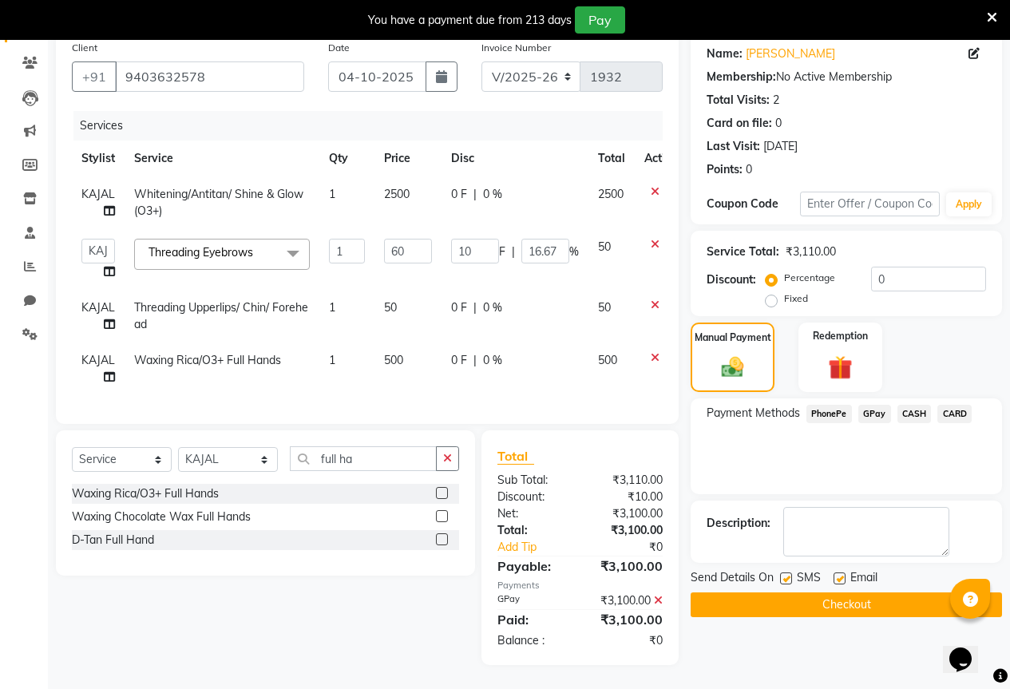
click at [901, 592] on button "Checkout" at bounding box center [845, 604] width 311 height 25
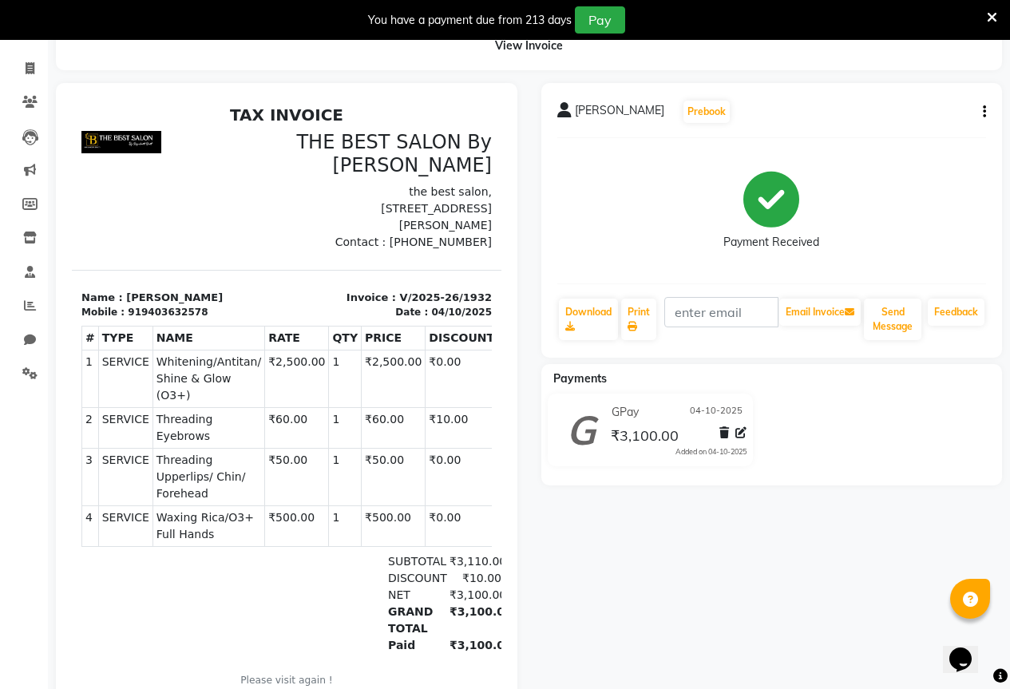
scroll to position [59, 0]
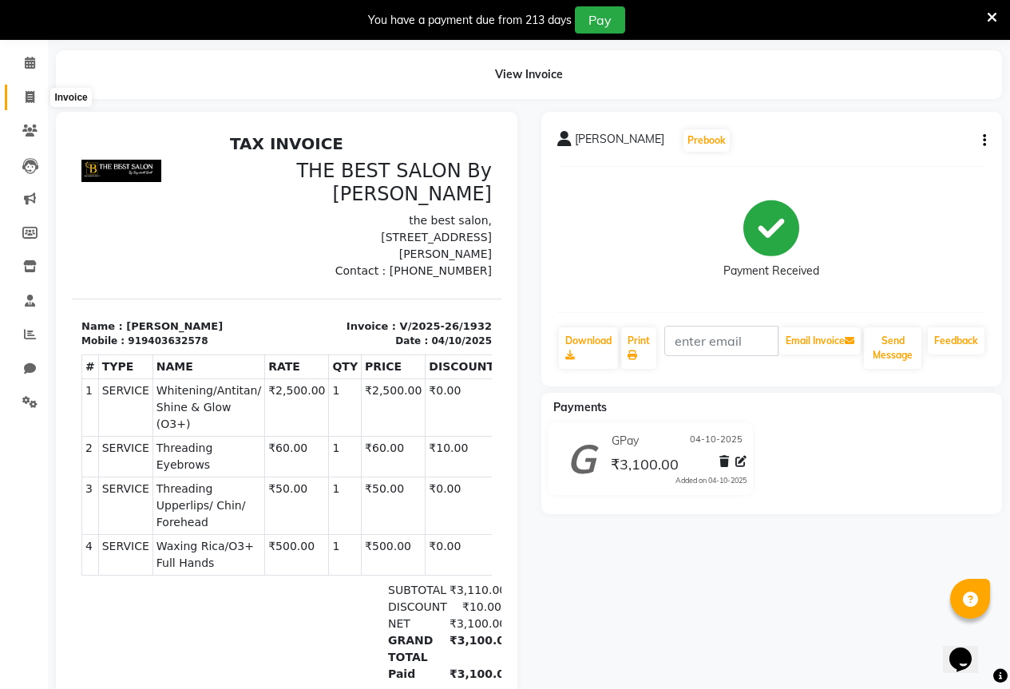
click at [26, 94] on icon at bounding box center [30, 97] width 9 height 12
select select "7209"
select select "service"
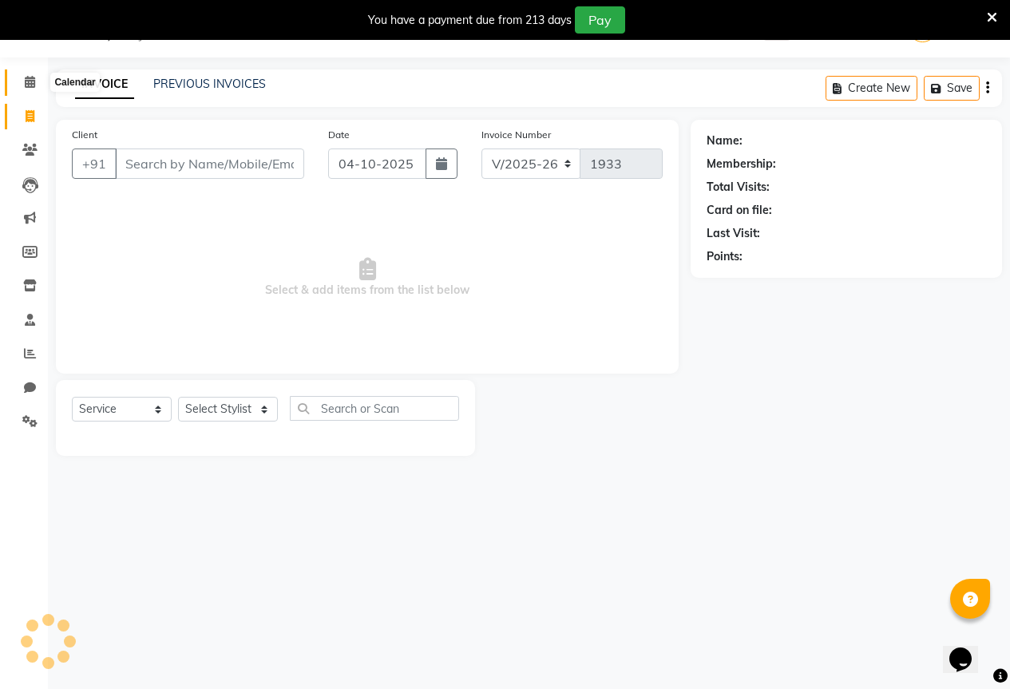
scroll to position [40, 0]
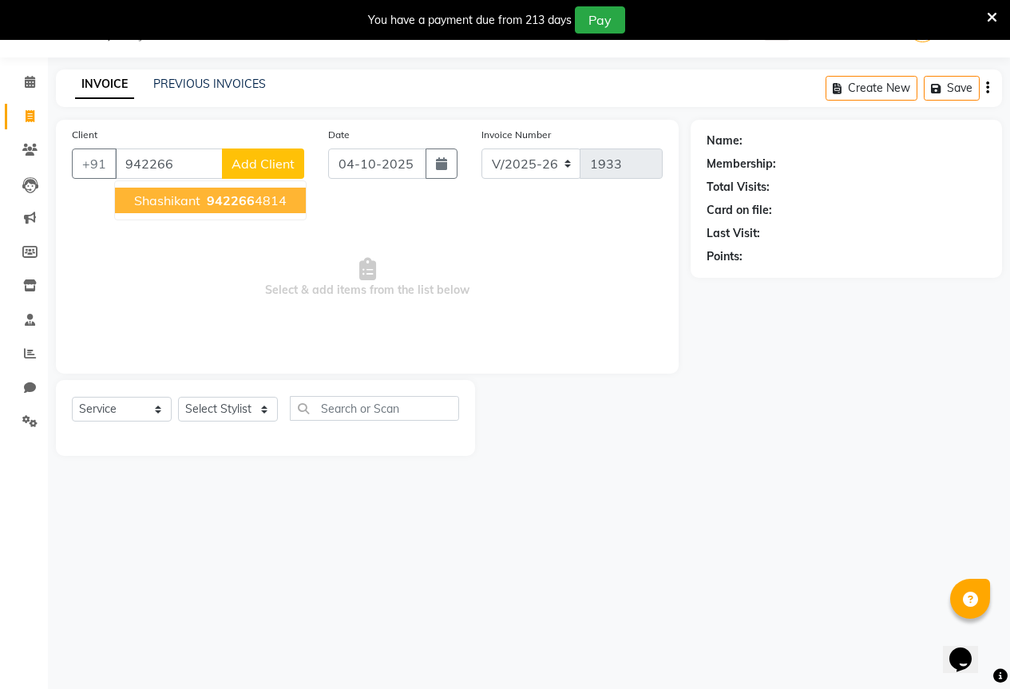
click at [239, 207] on span "942266" at bounding box center [231, 200] width 48 height 16
type input "9422664814"
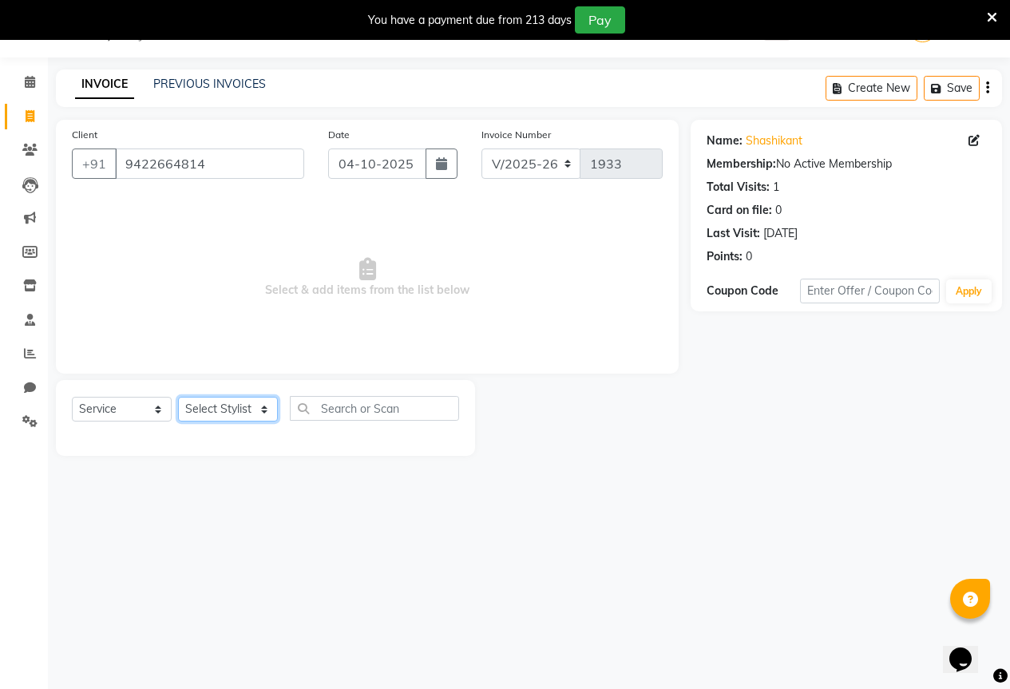
click at [221, 410] on select "Select Stylist AKASH KAJAL [PERSON_NAME] SIR [PERSON_NAME]" at bounding box center [228, 409] width 100 height 25
select select "61550"
click at [178, 397] on select "Select Stylist AKASH KAJAL [PERSON_NAME] SIR [PERSON_NAME]" at bounding box center [228, 409] width 100 height 25
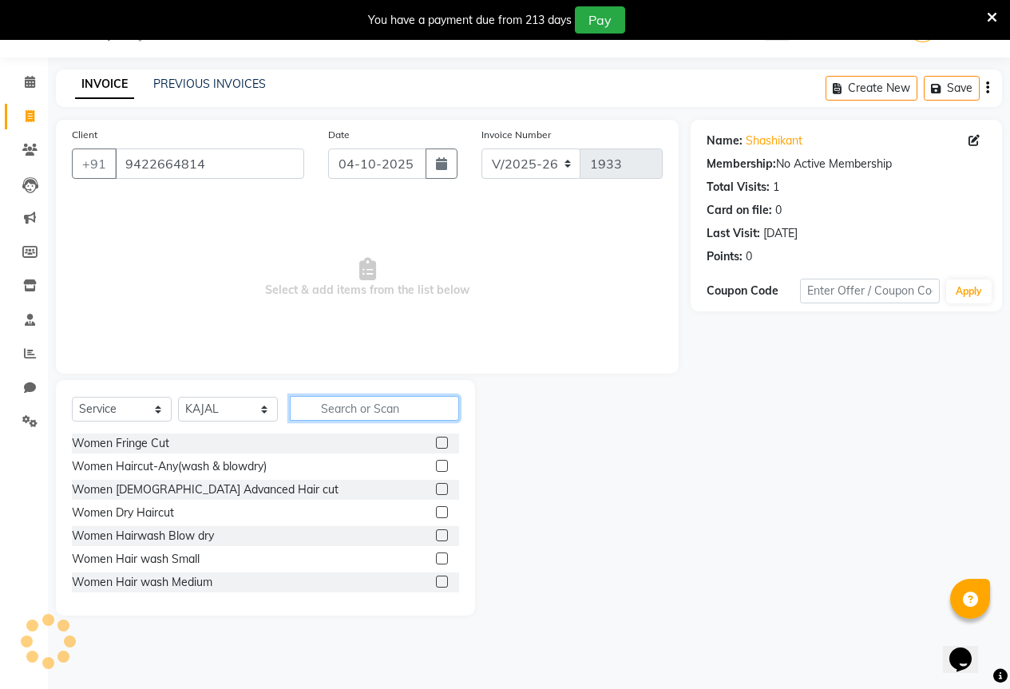
click at [339, 413] on input "text" at bounding box center [374, 408] width 169 height 25
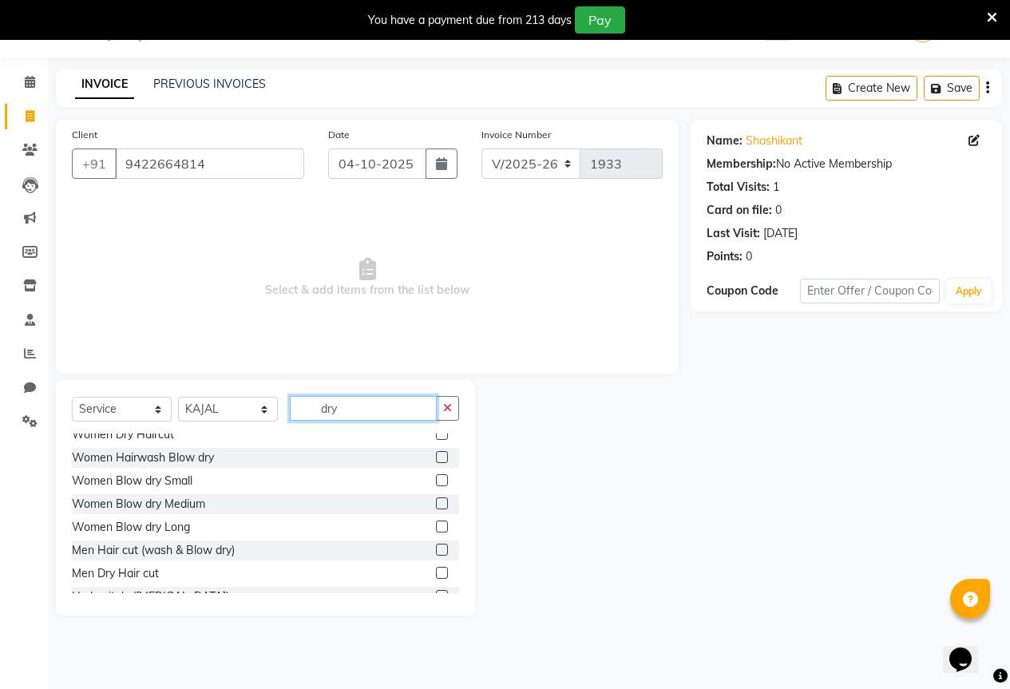
scroll to position [49, 0]
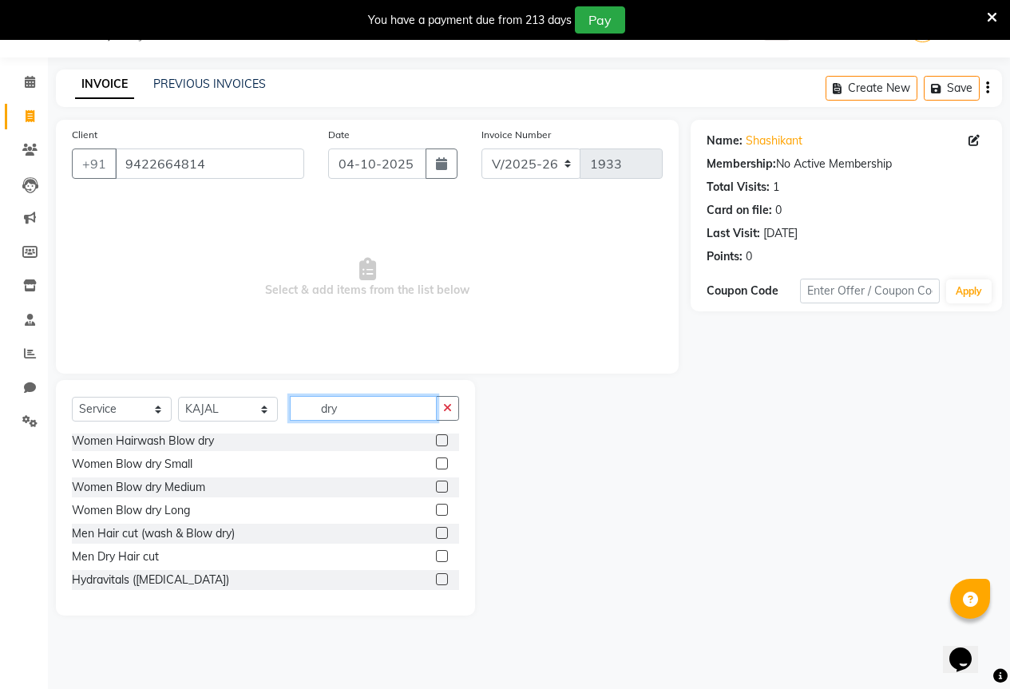
type input "dry"
click at [437, 552] on div at bounding box center [447, 557] width 23 height 20
click at [436, 555] on label at bounding box center [442, 556] width 12 height 12
click at [436, 555] on input "checkbox" at bounding box center [441, 556] width 10 height 10
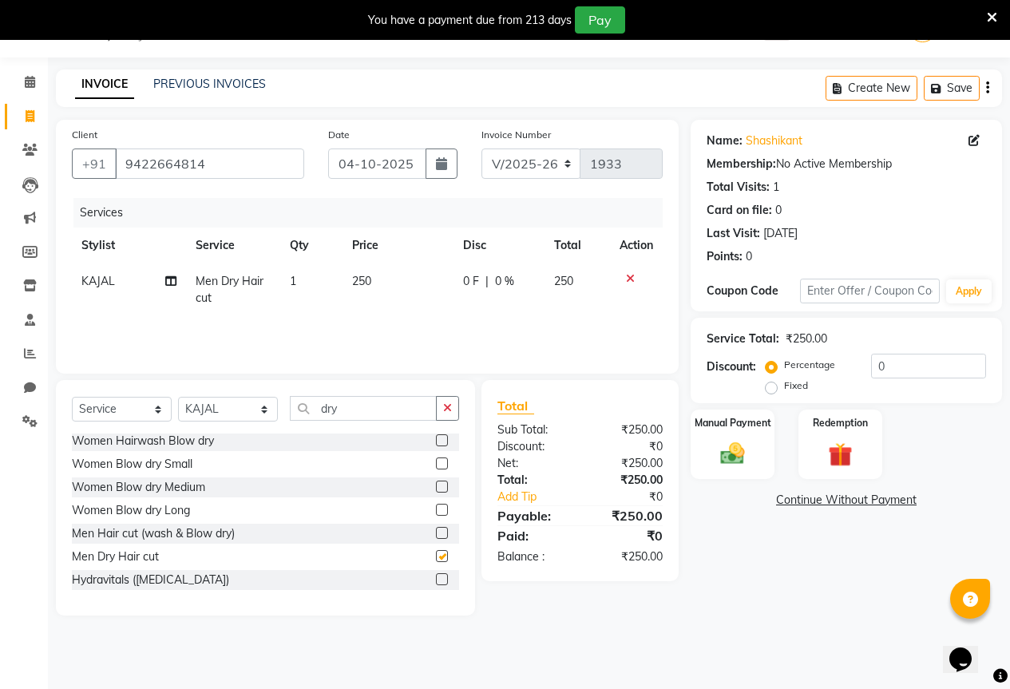
checkbox input "false"
click at [480, 283] on div "0 F | 0 %" at bounding box center [499, 281] width 72 height 17
select select "61550"
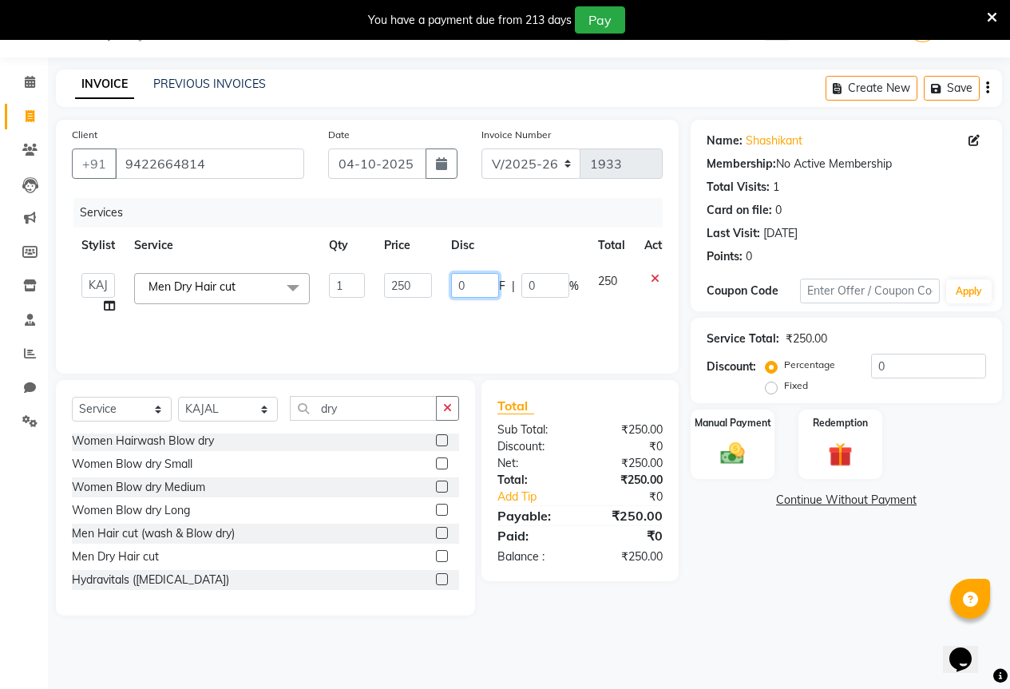
click at [480, 283] on input "0" at bounding box center [475, 285] width 48 height 25
type input "20"
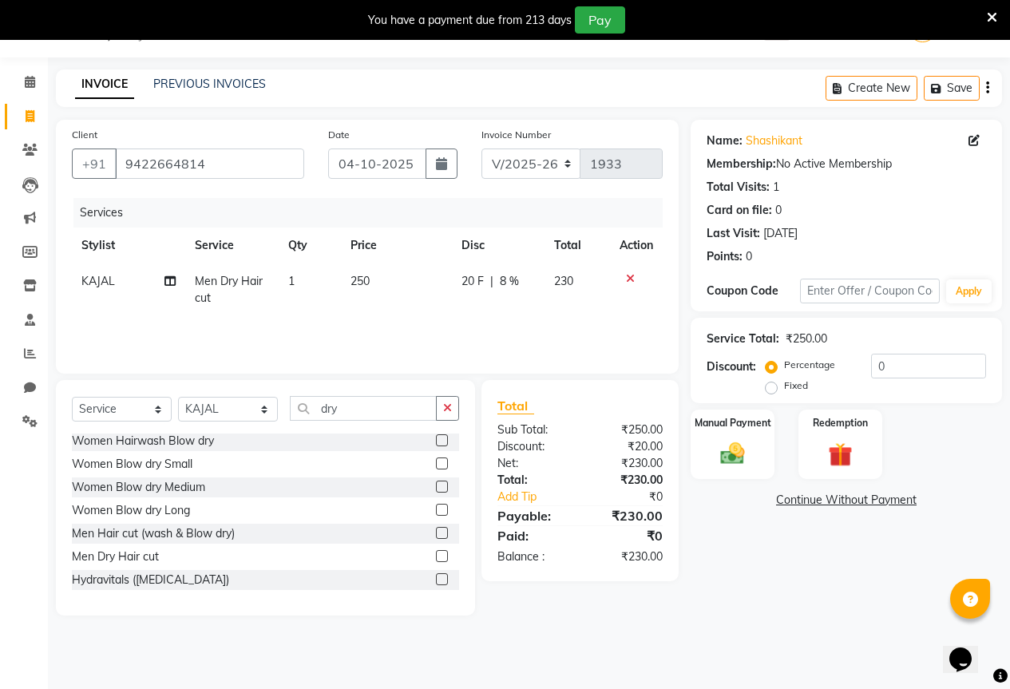
click at [485, 306] on td "20 F | 8 %" at bounding box center [498, 289] width 93 height 53
select select "61550"
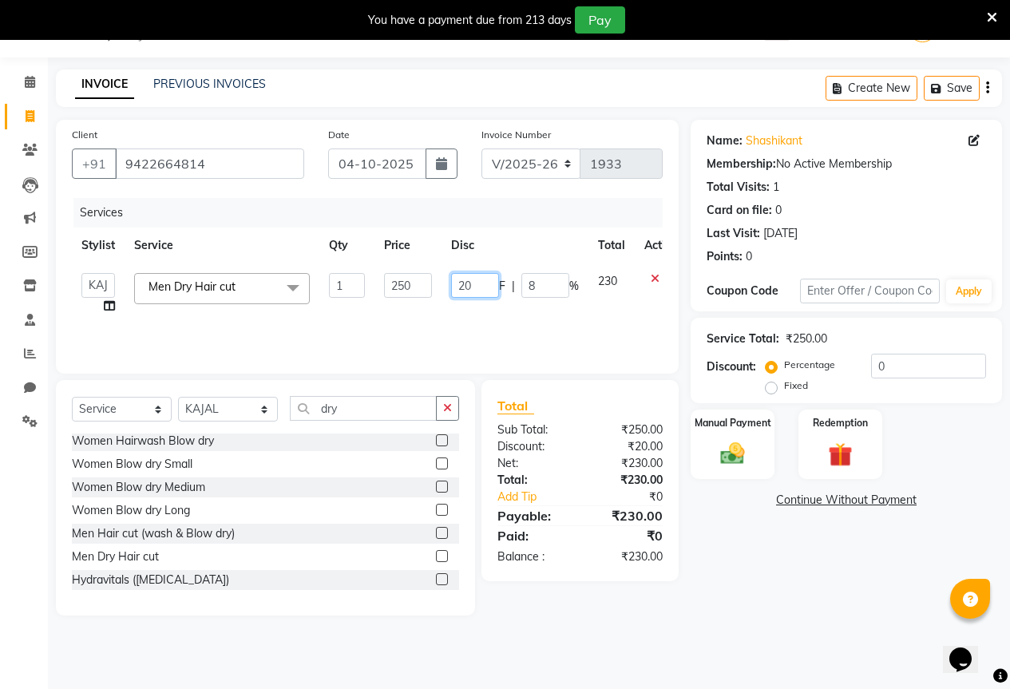
click at [491, 281] on input "20" at bounding box center [475, 285] width 48 height 25
type input "2"
type input "50"
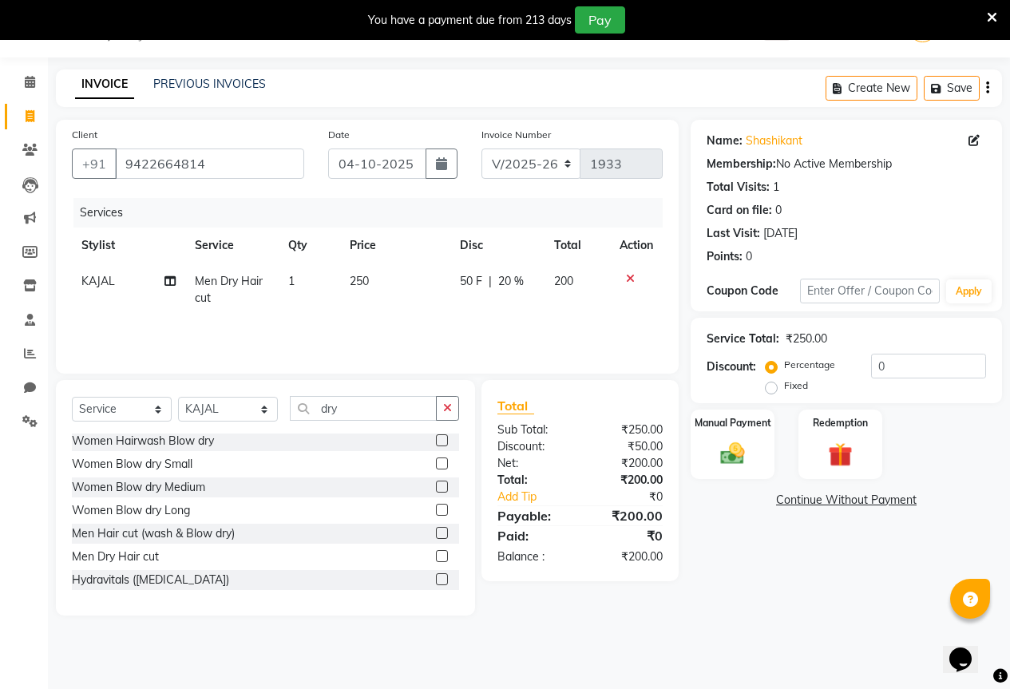
click at [492, 318] on div "Services Stylist Service Qty Price Disc Total Action KAJAL Men Dry Hair cut 1 2…" at bounding box center [367, 278] width 591 height 160
click at [690, 446] on div "Manual Payment Redemption" at bounding box center [845, 443] width 335 height 69
click at [746, 464] on img at bounding box center [732, 453] width 41 height 29
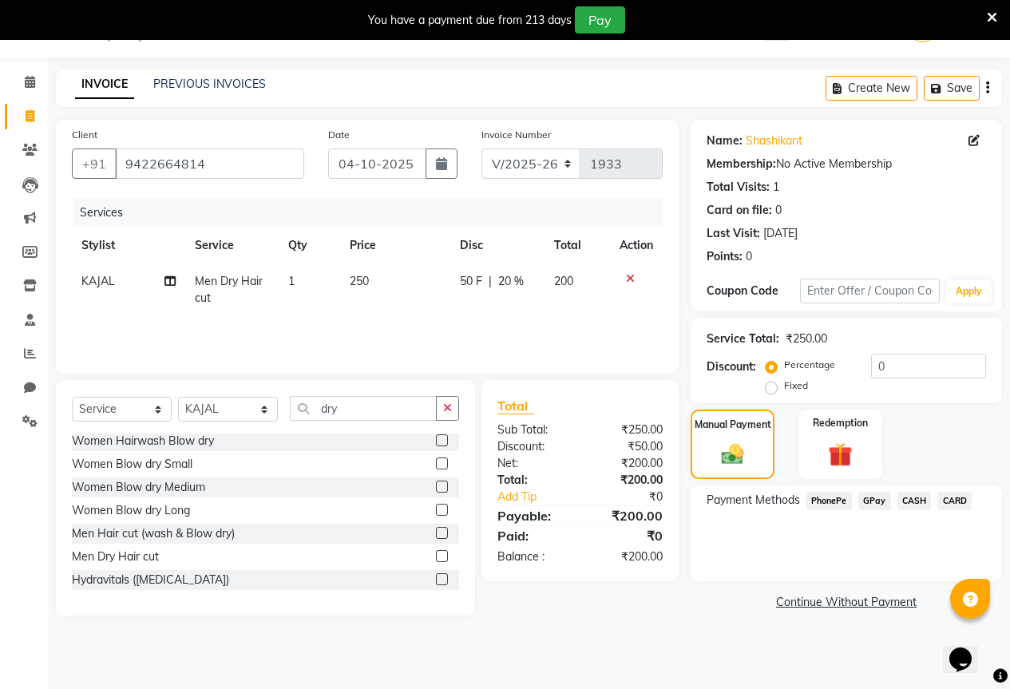
click at [879, 507] on span "GPay" at bounding box center [874, 501] width 33 height 18
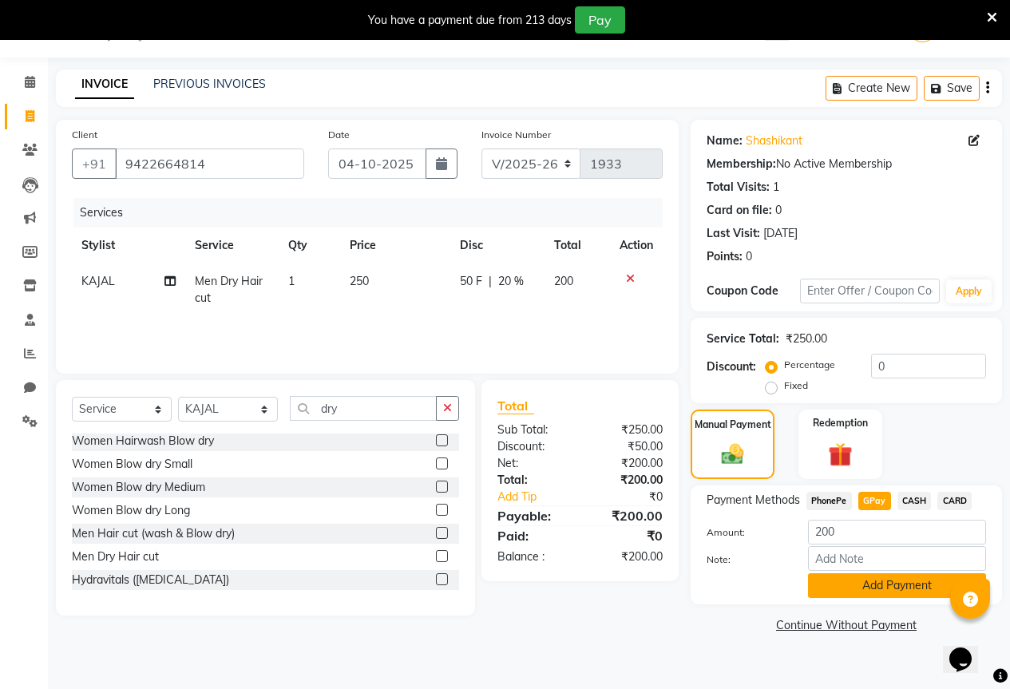
click at [911, 586] on button "Add Payment" at bounding box center [897, 585] width 178 height 25
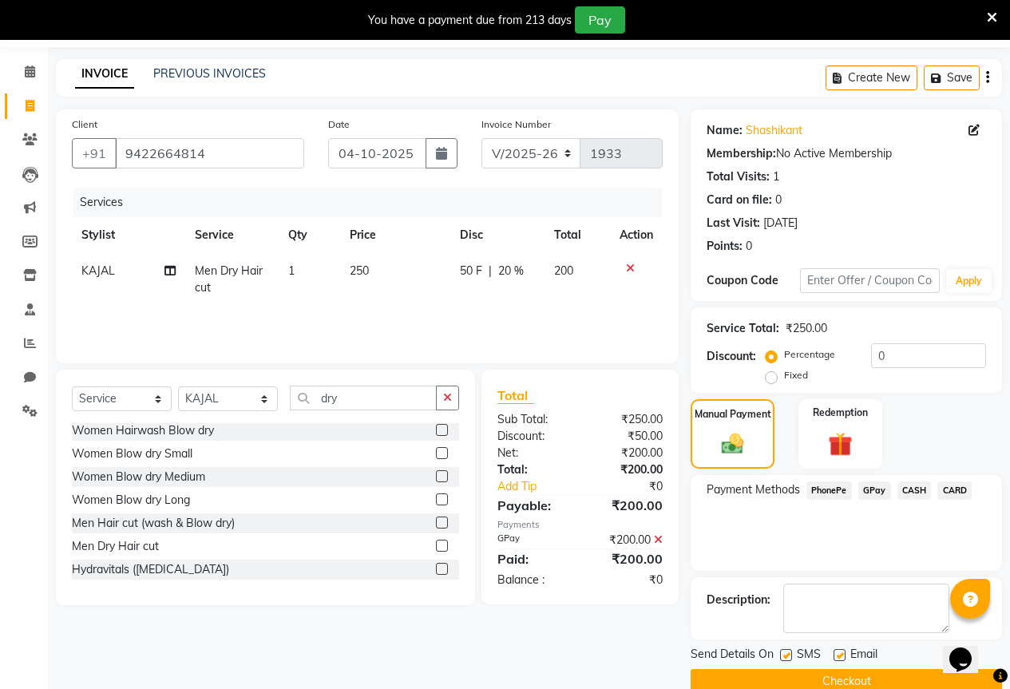
scroll to position [79, 0]
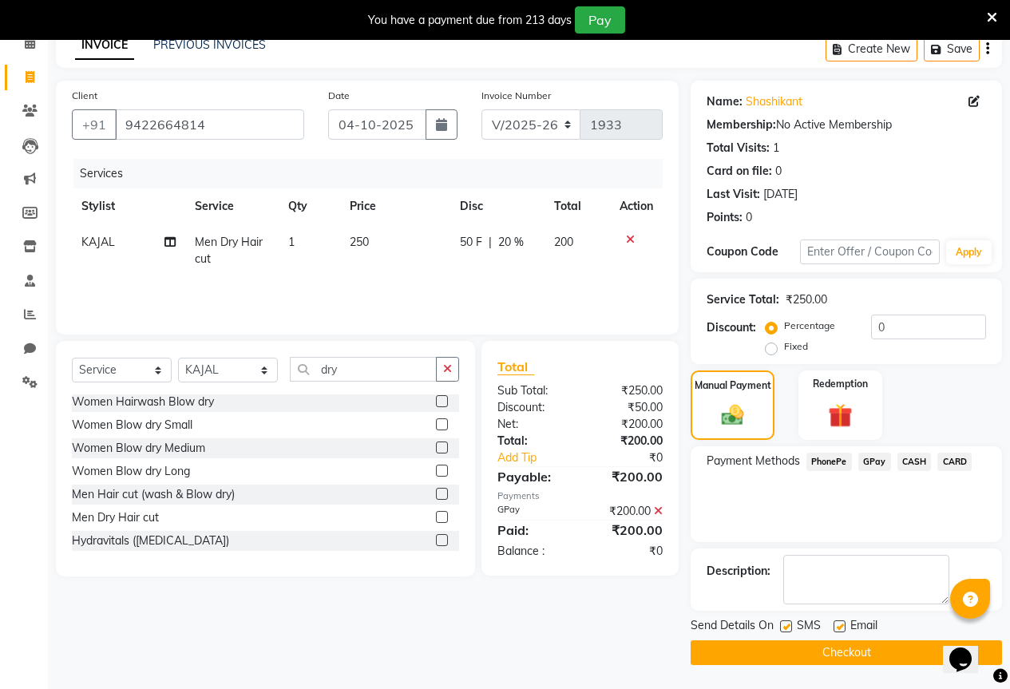
click at [922, 654] on button "Checkout" at bounding box center [845, 652] width 311 height 25
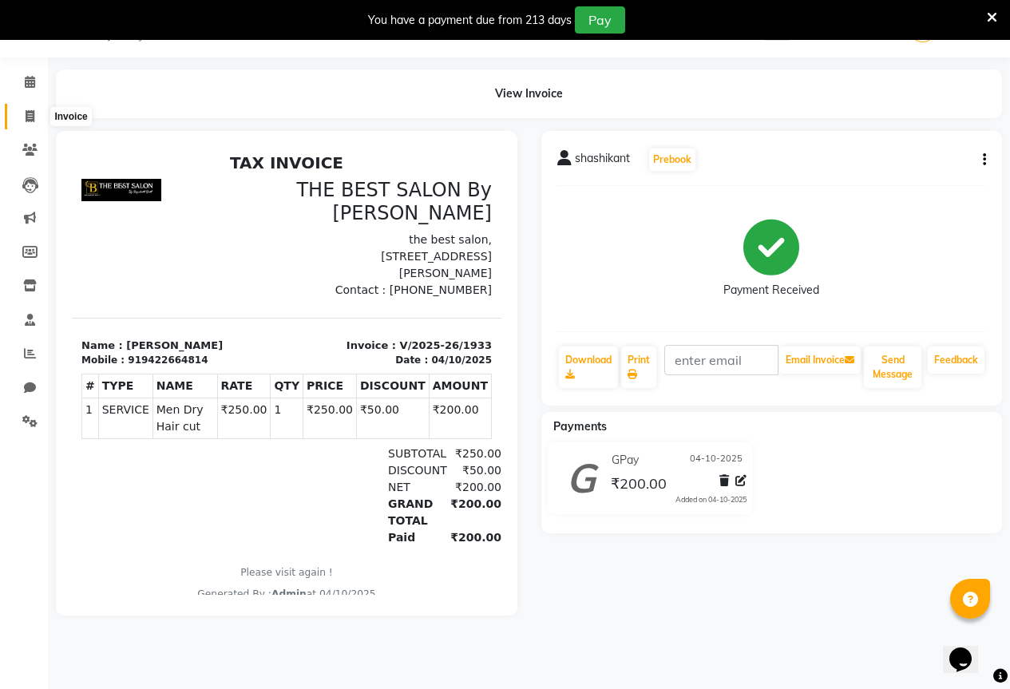
click at [35, 121] on span at bounding box center [30, 117] width 28 height 18
select select "service"
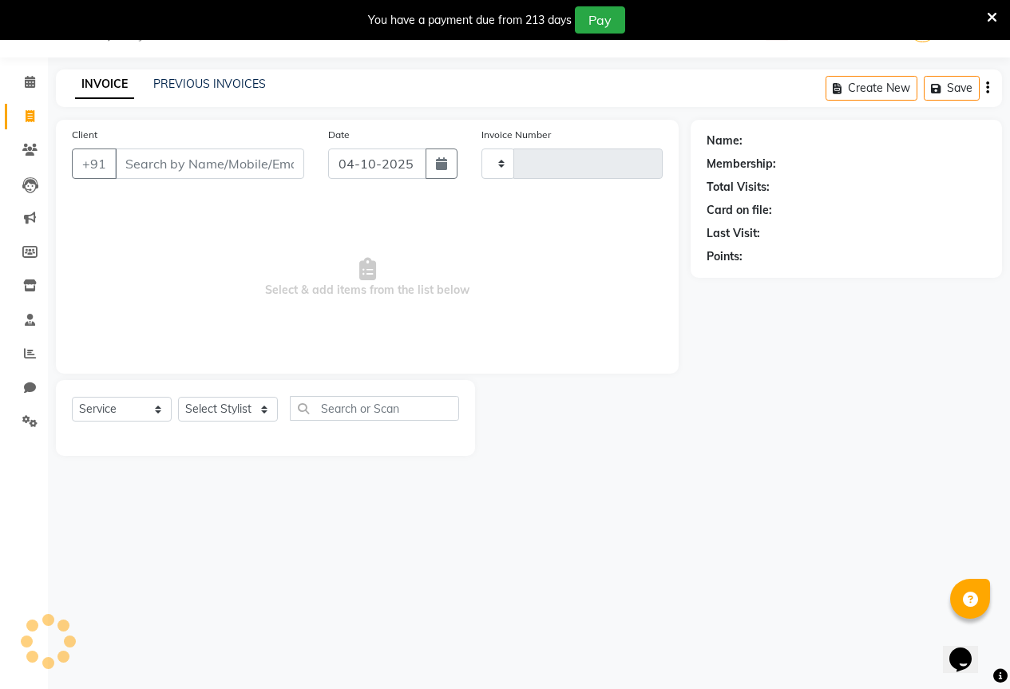
type input "1934"
select select "7209"
click at [146, 160] on input "Client" at bounding box center [209, 163] width 189 height 30
type input "2"
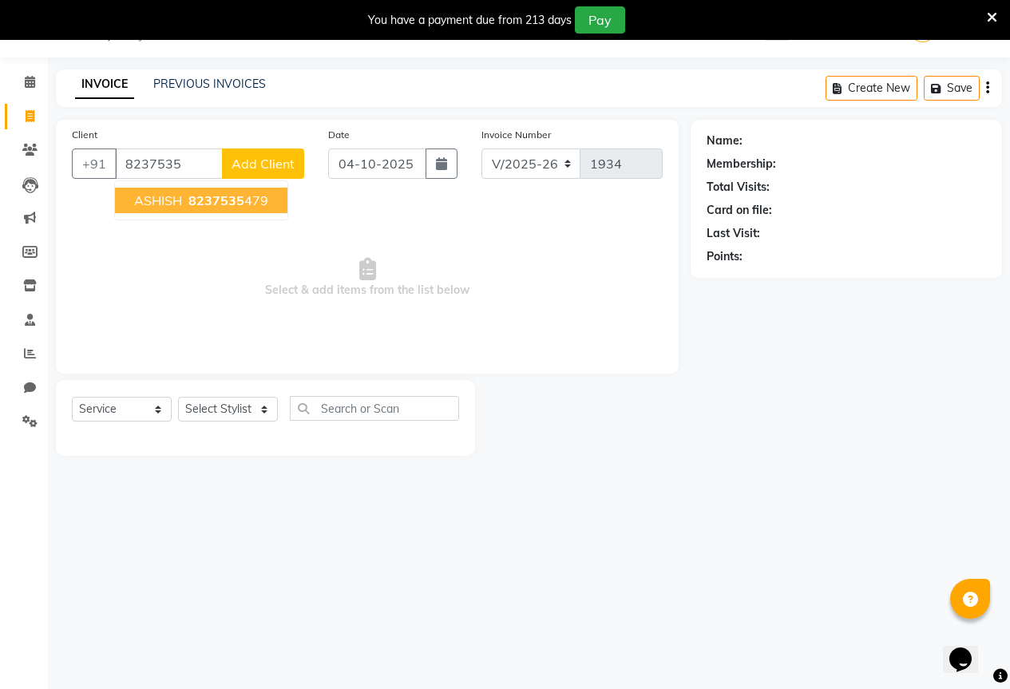
click at [237, 206] on span "8237535" at bounding box center [216, 200] width 56 height 16
type input "8237535479"
